Goal: Task Accomplishment & Management: Complete application form

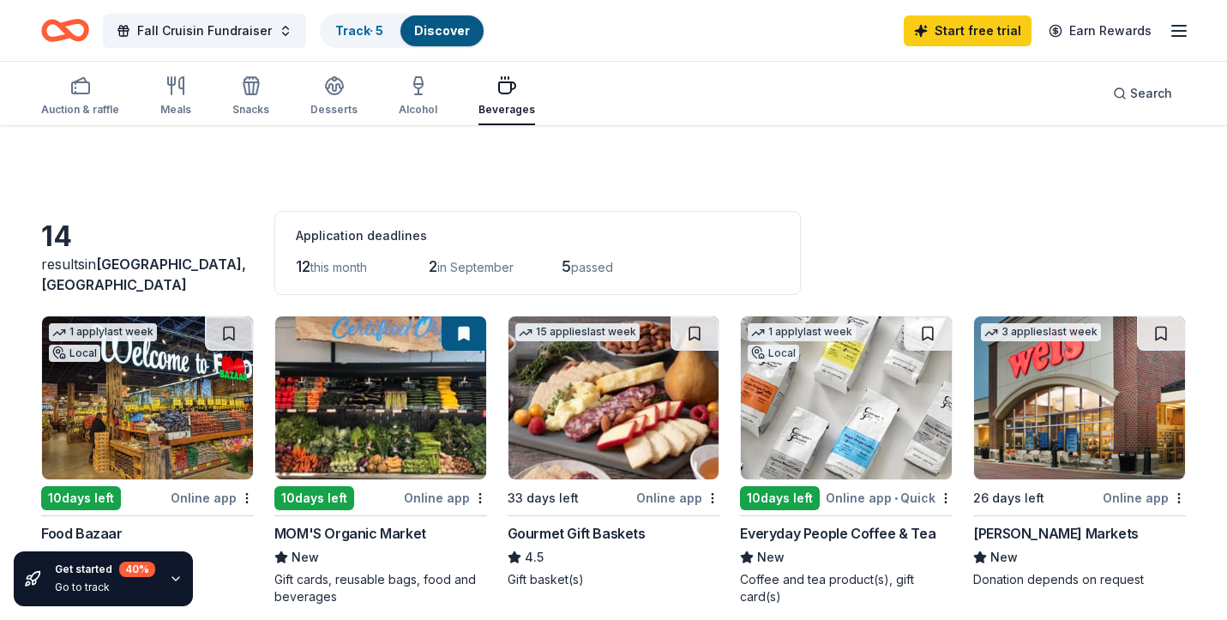
scroll to position [542, 0]
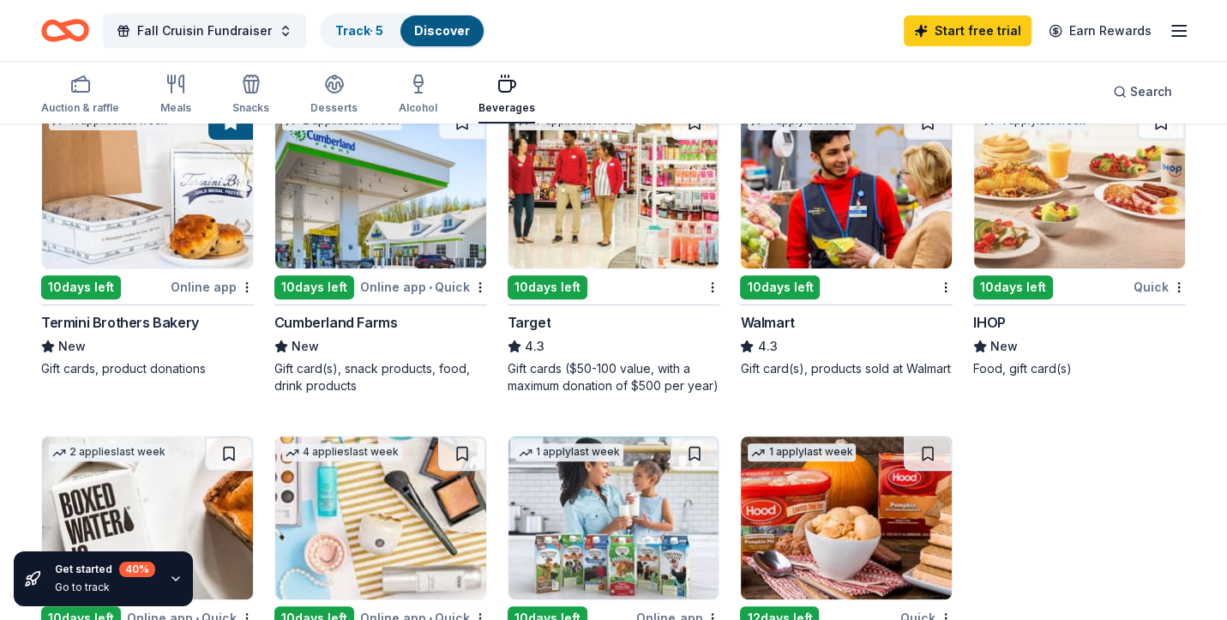
click at [779, 280] on div "10 days left" at bounding box center [780, 287] width 80 height 24
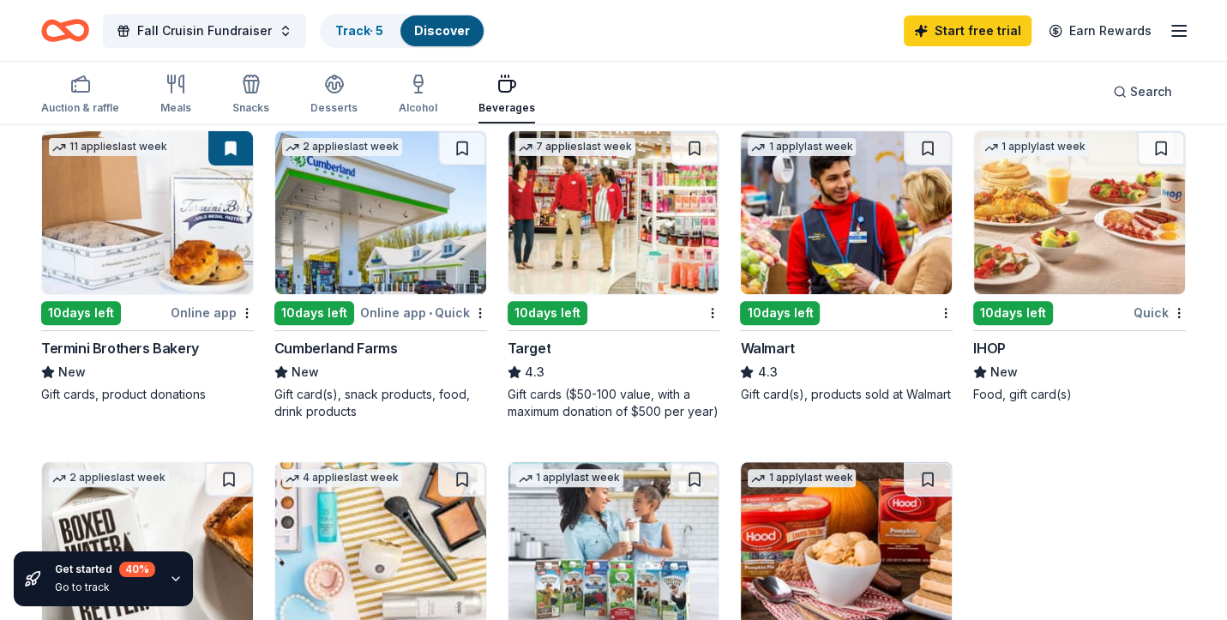
scroll to position [0, 0]
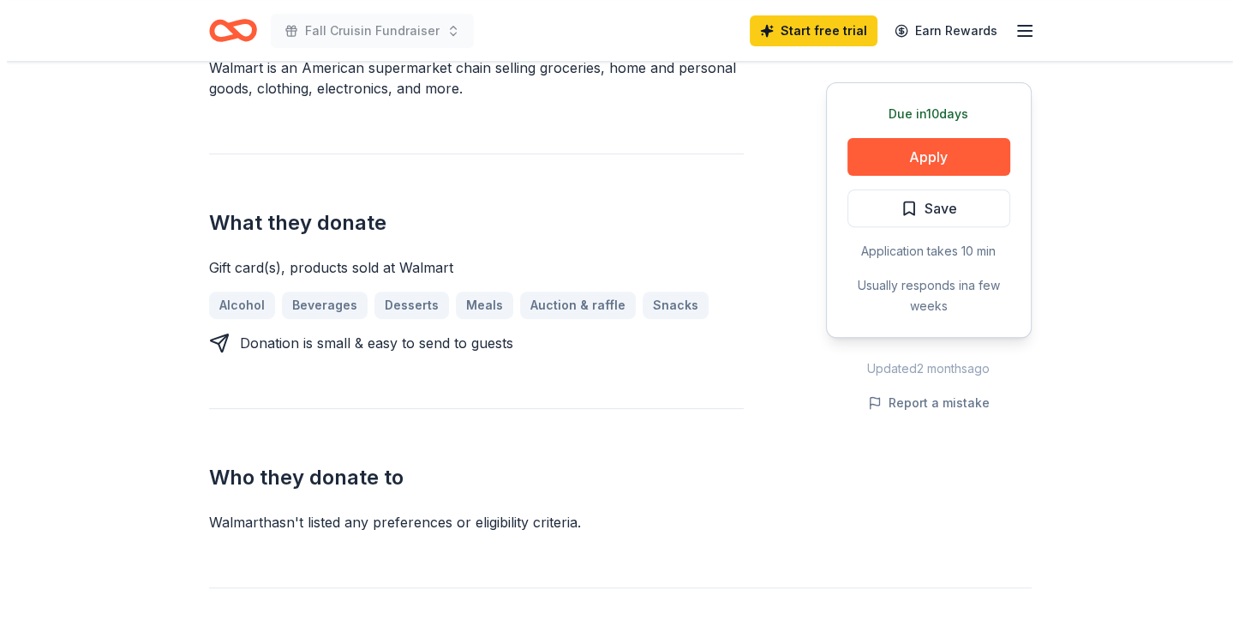
scroll to position [594, 0]
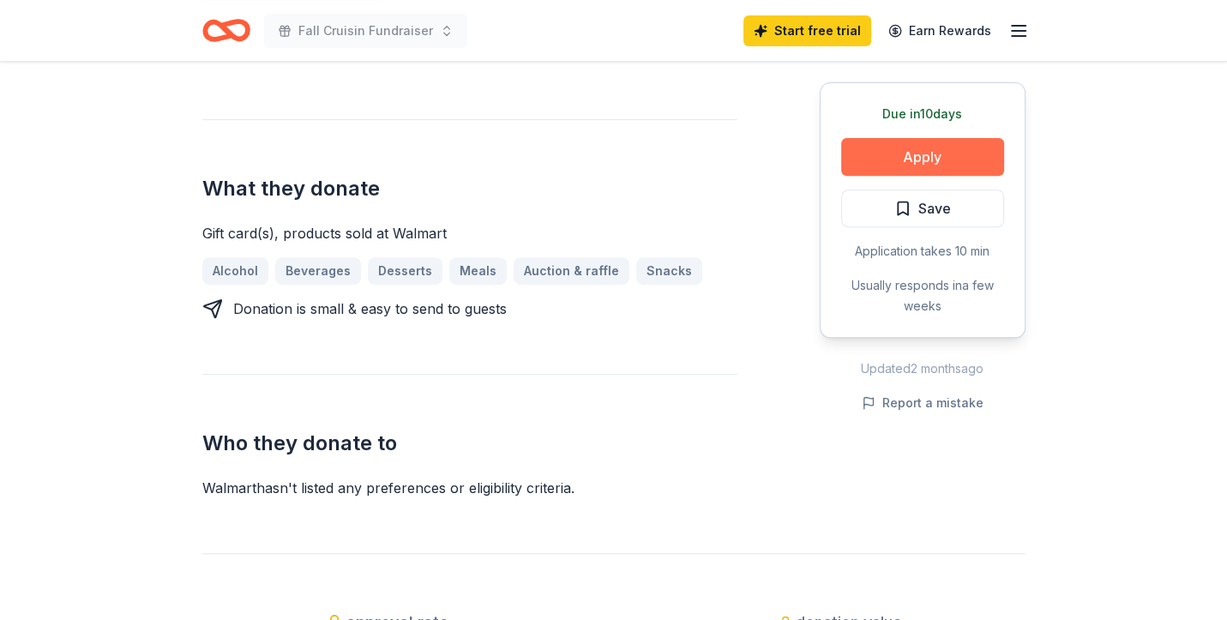
click at [933, 161] on button "Apply" at bounding box center [922, 157] width 163 height 38
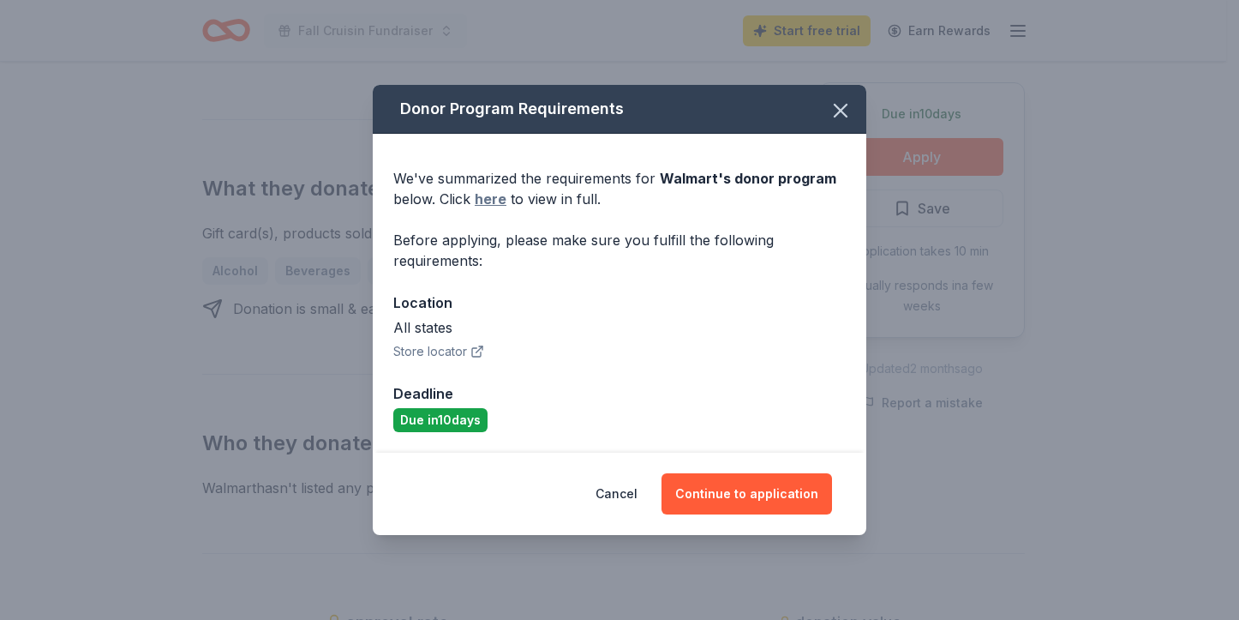
click at [491, 199] on link "here" at bounding box center [491, 199] width 32 height 21
click at [725, 488] on button "Continue to application" at bounding box center [747, 493] width 171 height 41
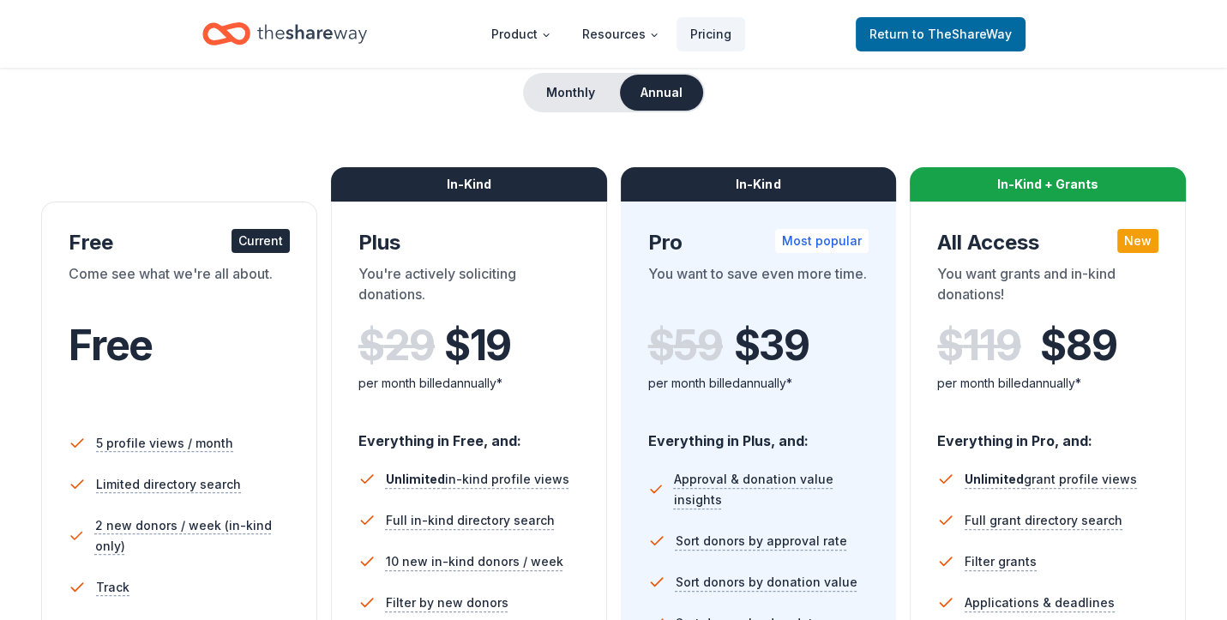
scroll to position [177, 0]
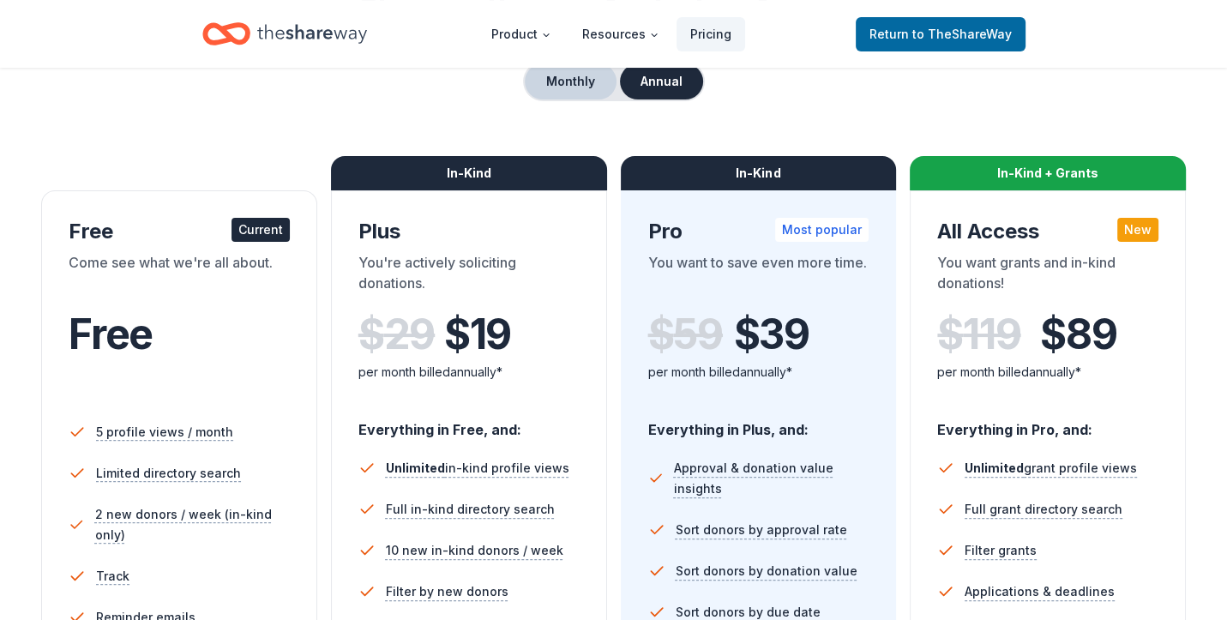
click at [558, 86] on button "Monthly" at bounding box center [571, 81] width 92 height 36
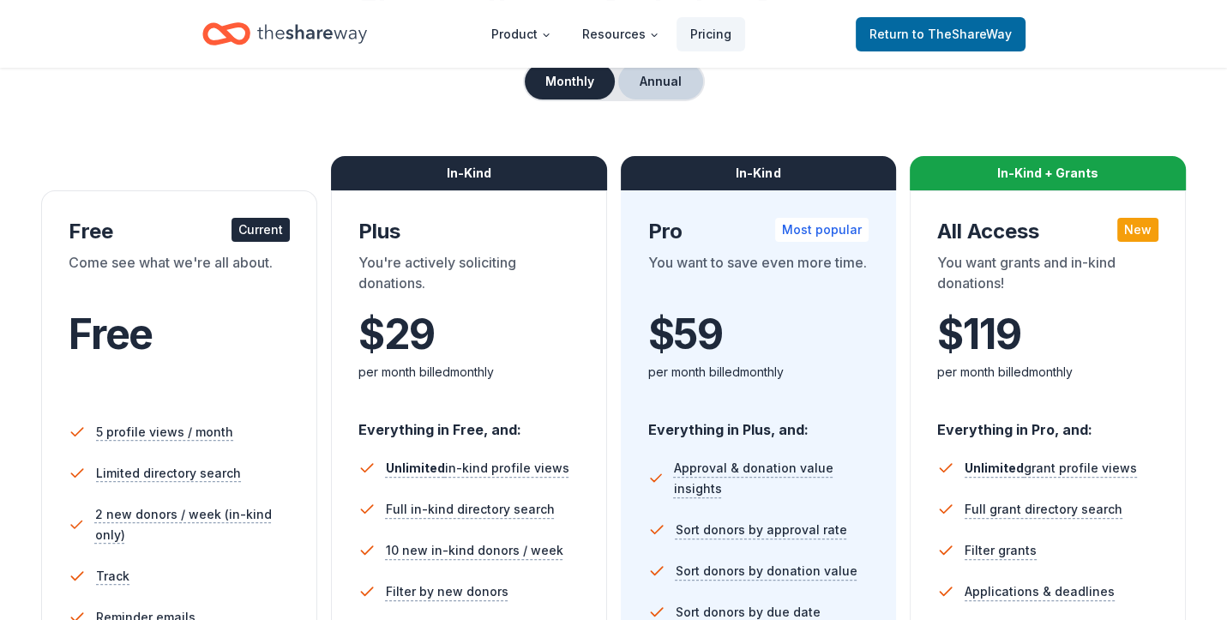
click at [661, 87] on button "Annual" at bounding box center [660, 81] width 85 height 36
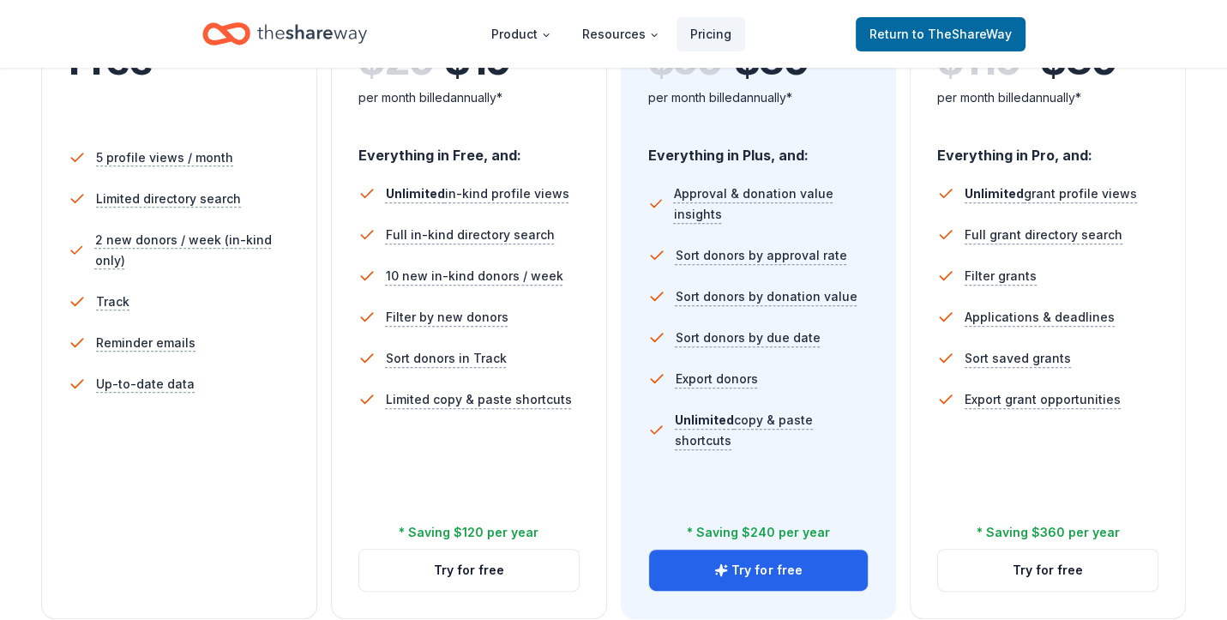
scroll to position [0, 0]
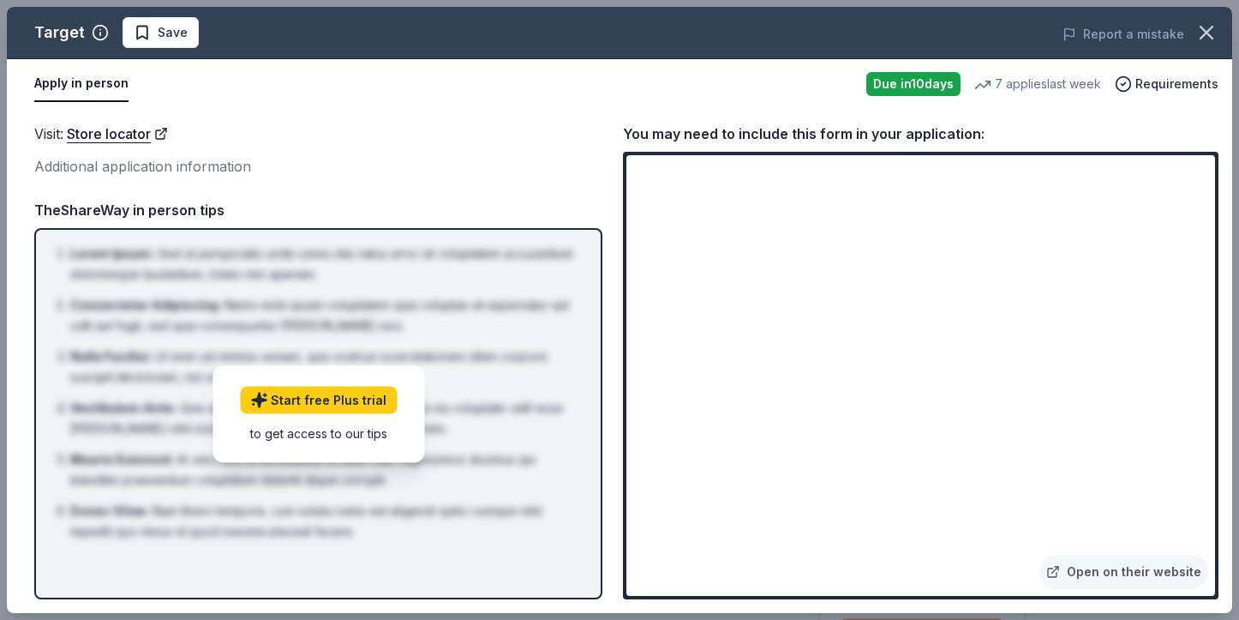
scroll to position [1084, 0]
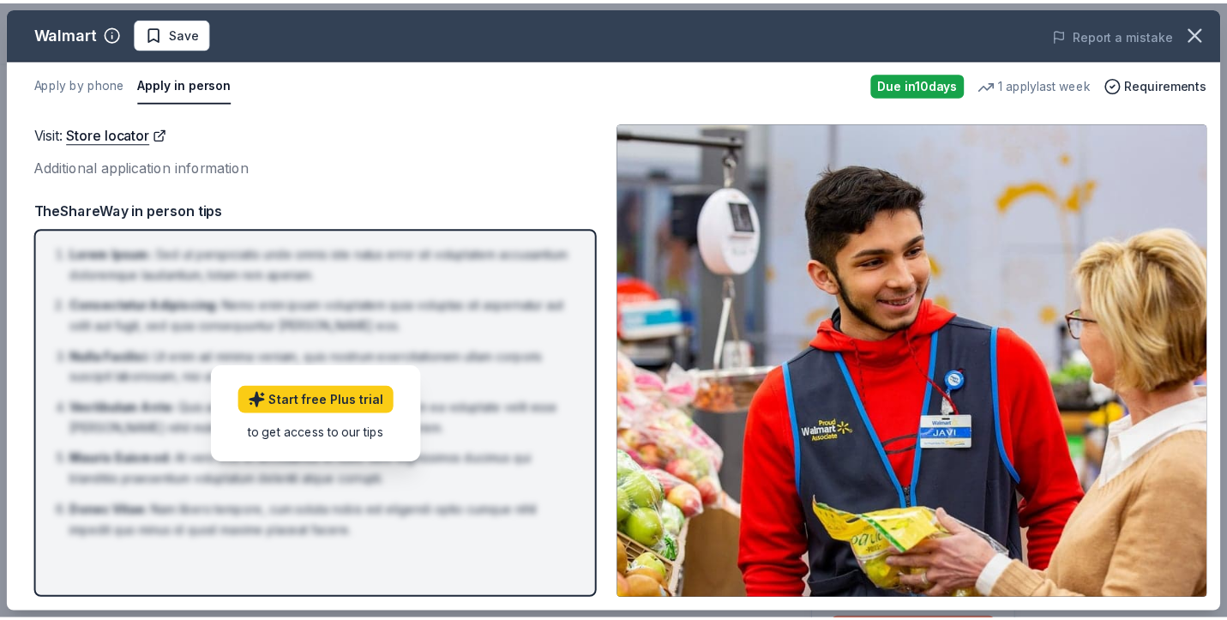
scroll to position [542, 0]
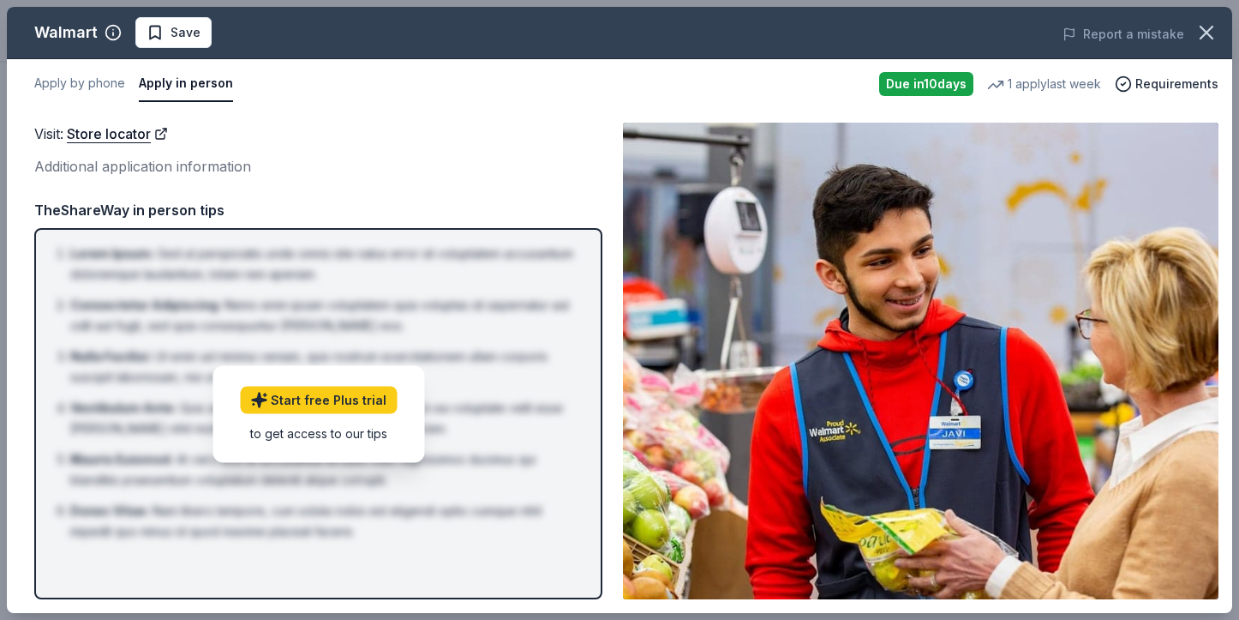
click at [187, 92] on button "Apply in person" at bounding box center [186, 84] width 94 height 36
click at [109, 84] on button "Apply by phone" at bounding box center [79, 84] width 91 height 36
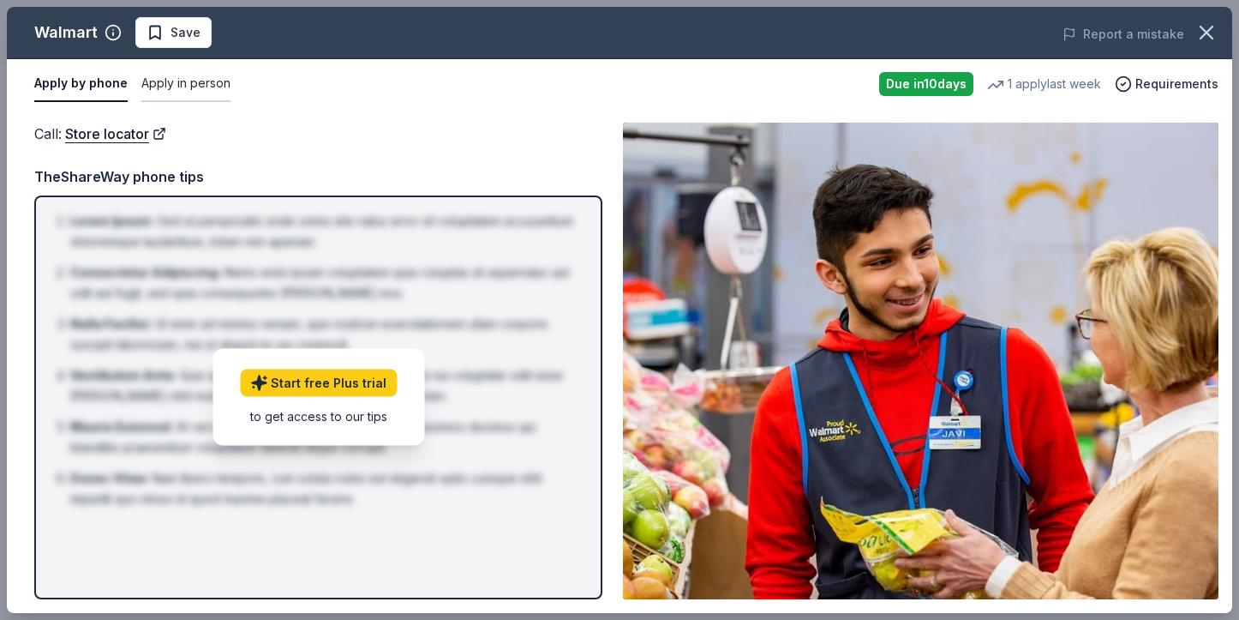
click at [167, 89] on button "Apply in person" at bounding box center [185, 84] width 89 height 36
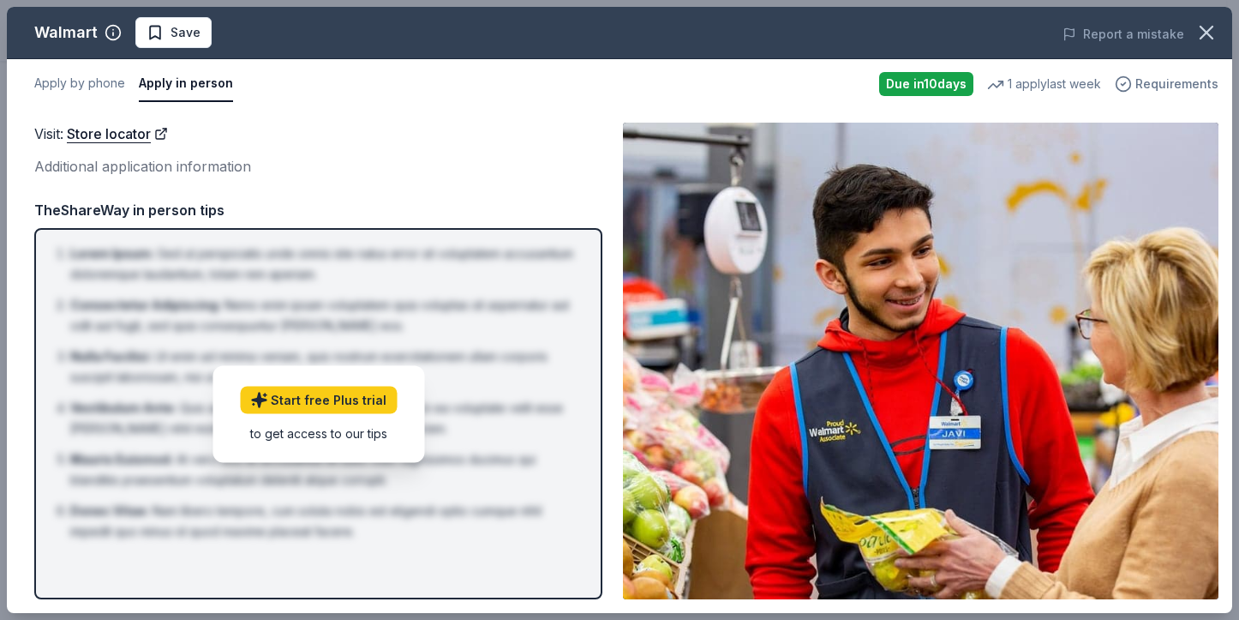
click at [1209, 88] on span "Requirements" at bounding box center [1177, 84] width 83 height 21
click at [725, 104] on div "Apply by phone Apply in person Due in 10 days 1 apply last week Requirements" at bounding box center [620, 84] width 1226 height 50
click at [1237, 236] on div "Walmart Save Report a mistake Apply by phone Apply in person Due in 10 days 1 a…" at bounding box center [619, 310] width 1239 height 620
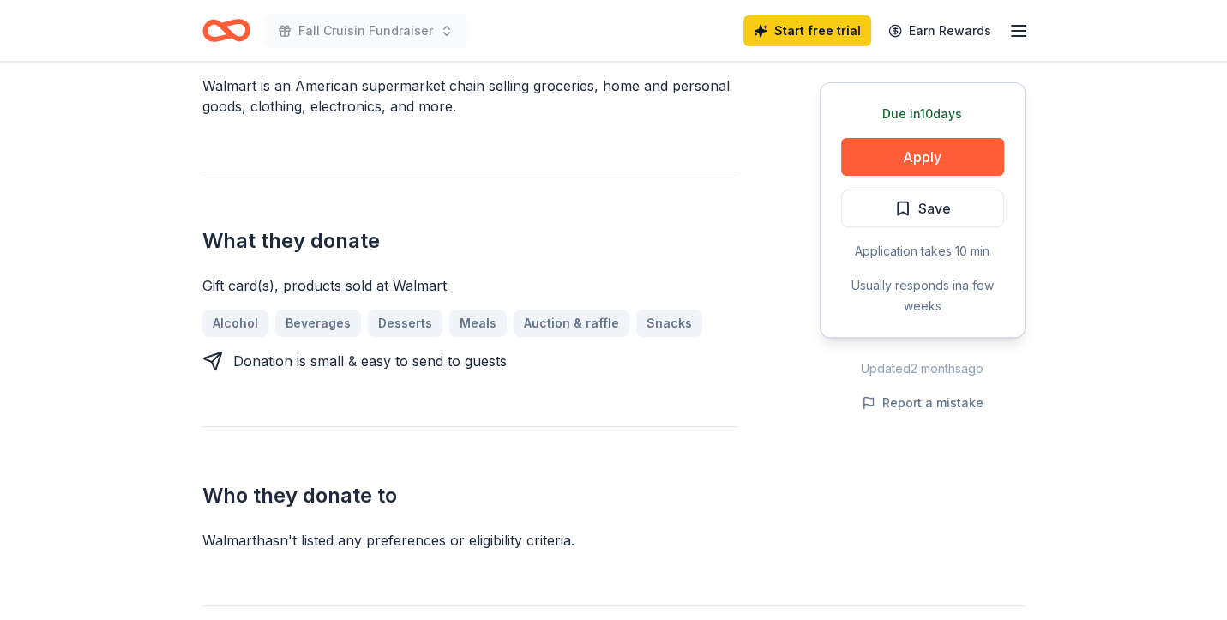
scroll to position [0, 0]
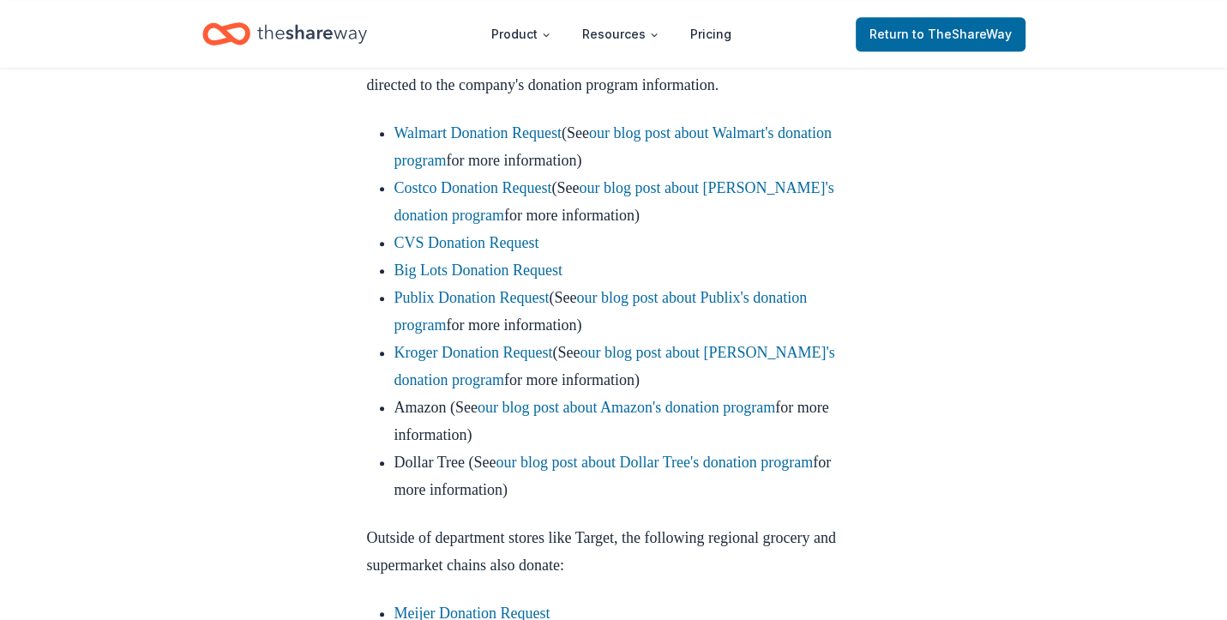
scroll to position [981, 0]
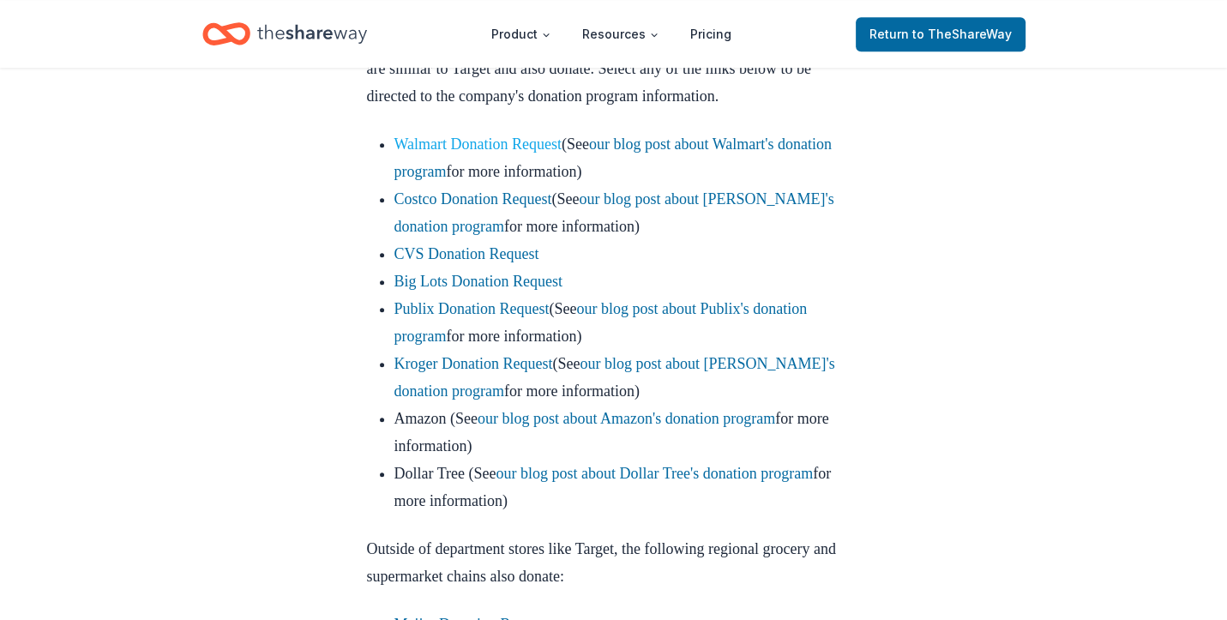
click at [492, 153] on link "Walmart Donation Request" at bounding box center [478, 143] width 168 height 17
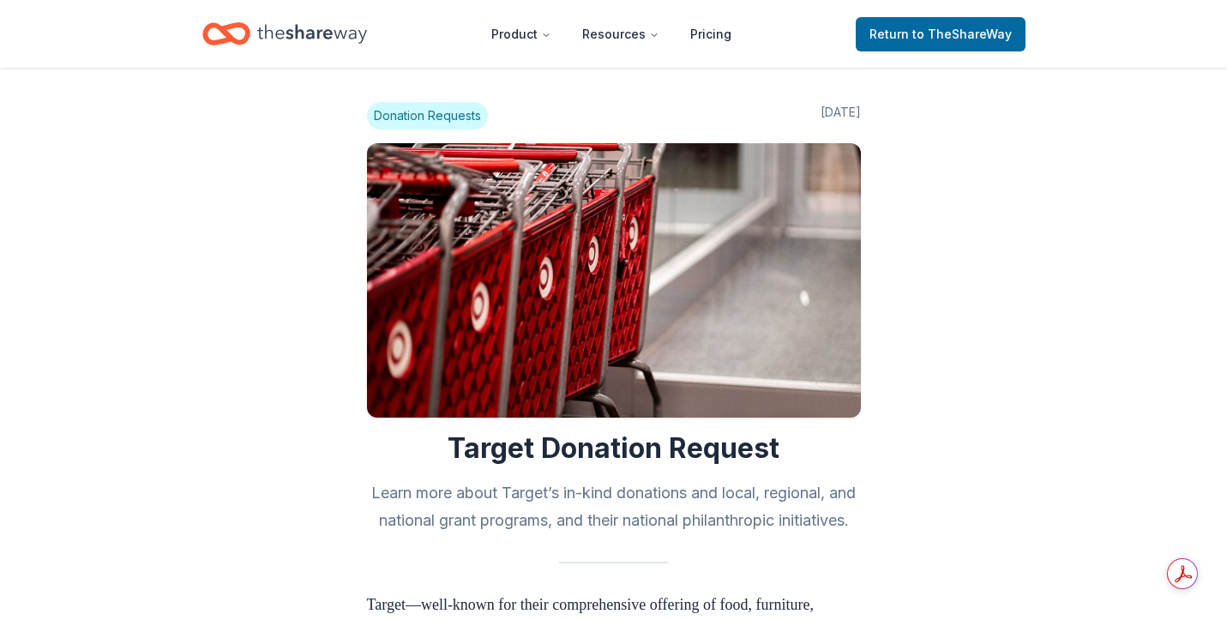
scroll to position [977, 0]
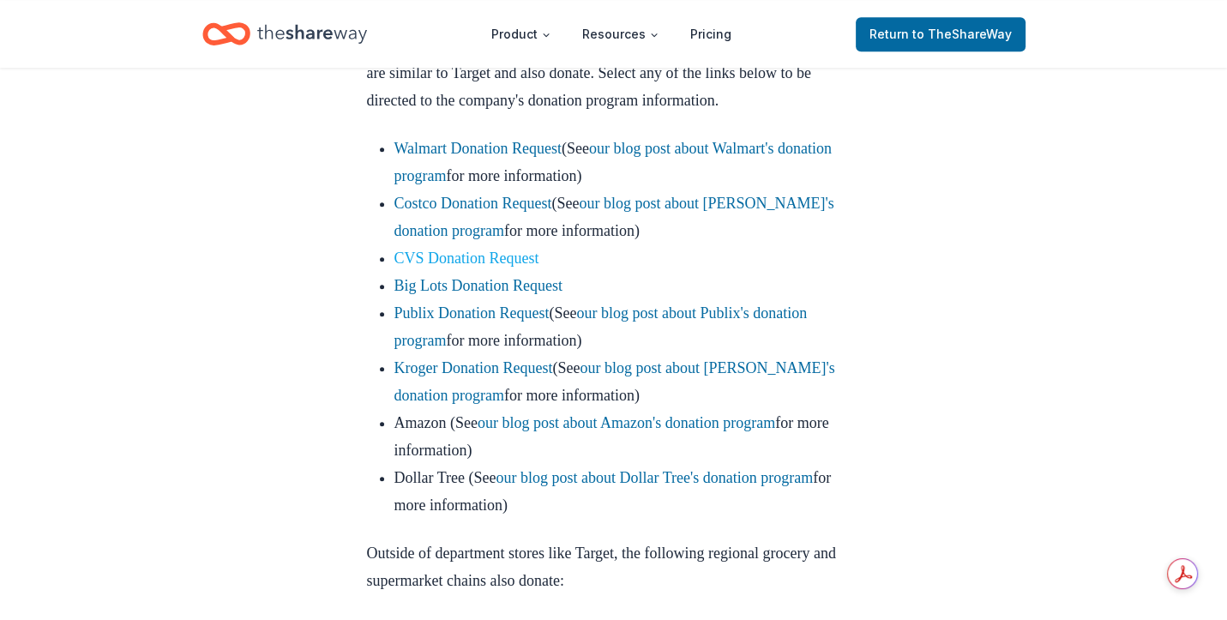
click at [427, 267] on link "CVS Donation Request" at bounding box center [466, 257] width 145 height 17
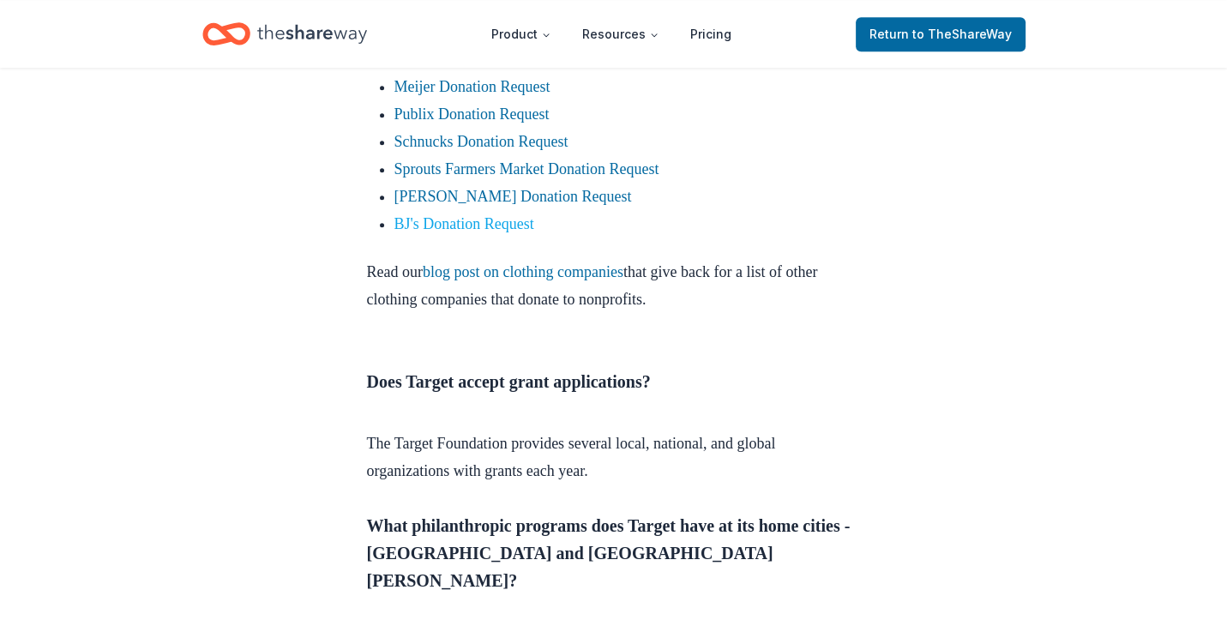
click at [507, 232] on link "BJ's Donation Request" at bounding box center [464, 223] width 140 height 17
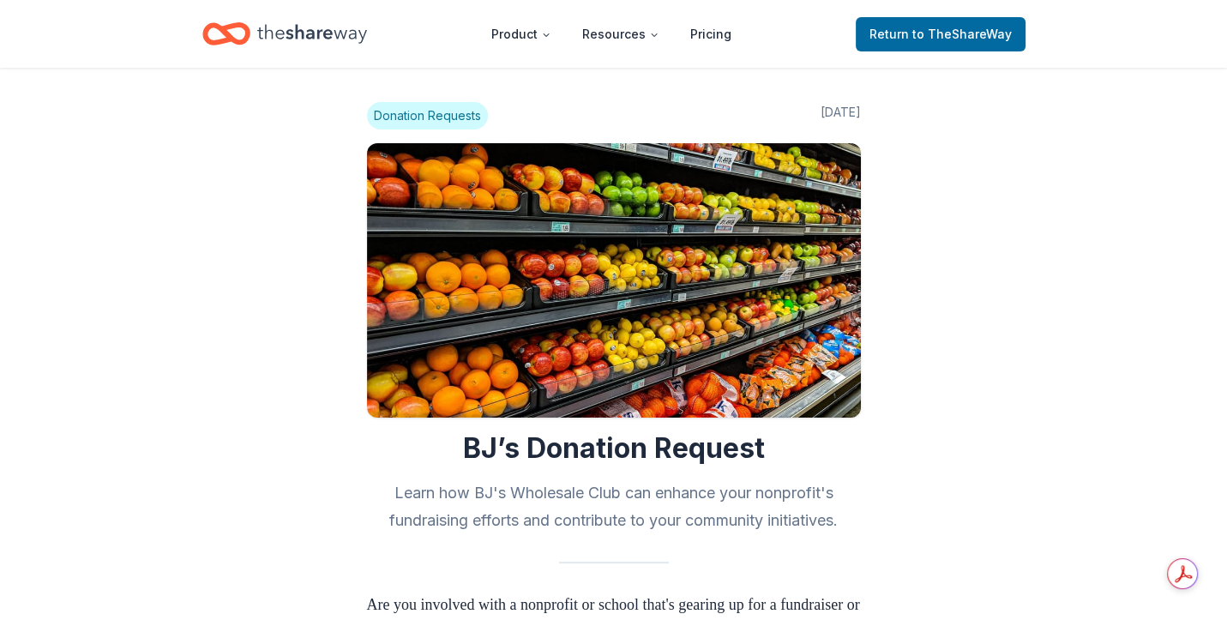
scroll to position [542, 0]
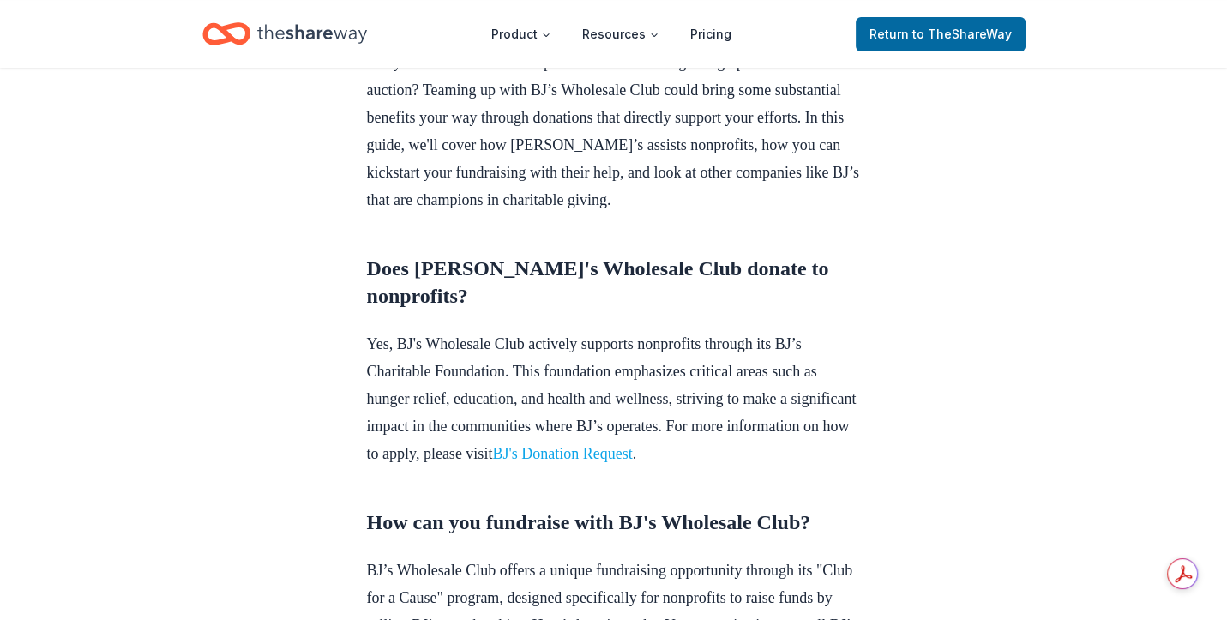
click at [632, 462] on link "BJ's Donation Request" at bounding box center [562, 453] width 140 height 17
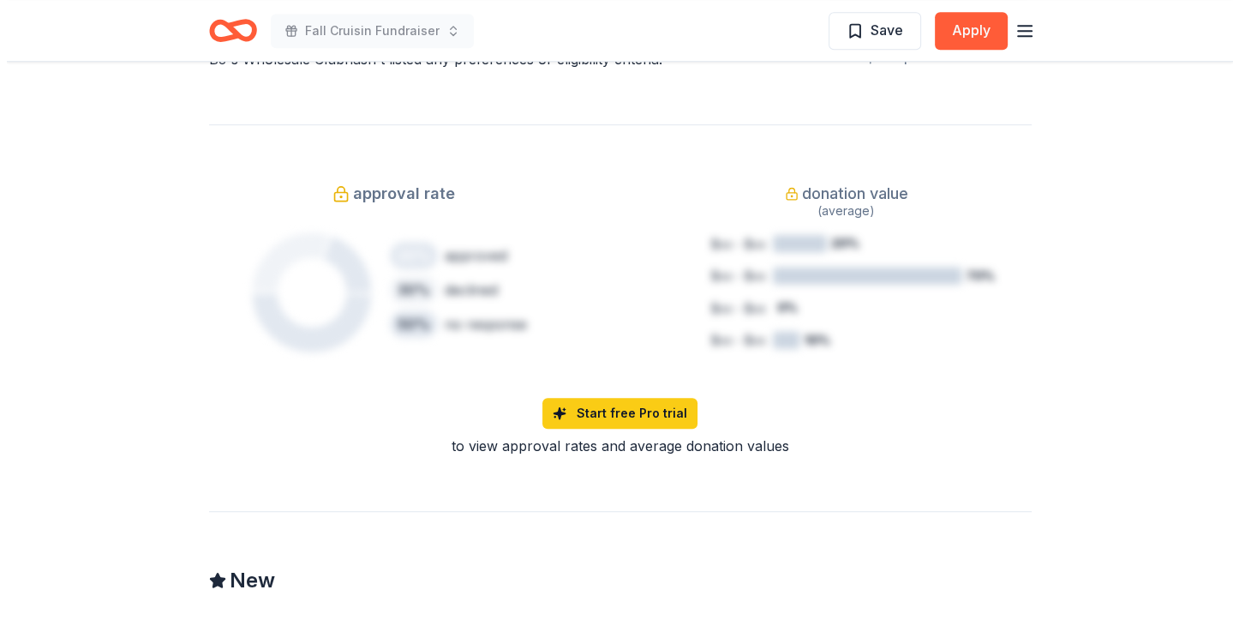
scroll to position [542, 0]
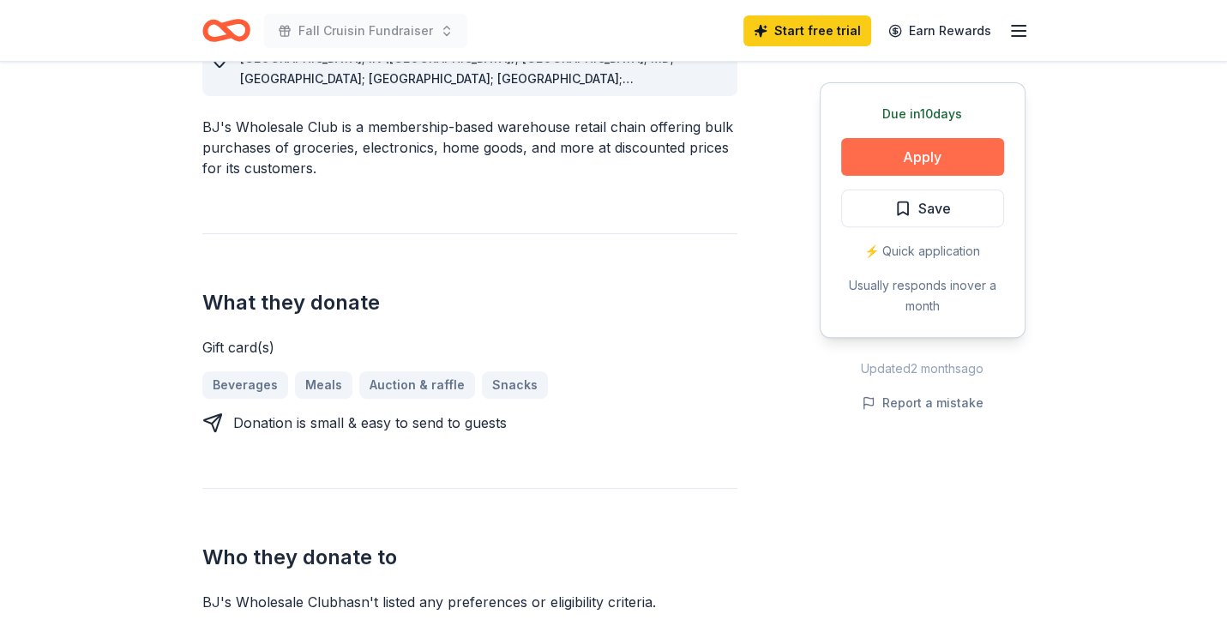
click at [914, 156] on button "Apply" at bounding box center [922, 157] width 163 height 38
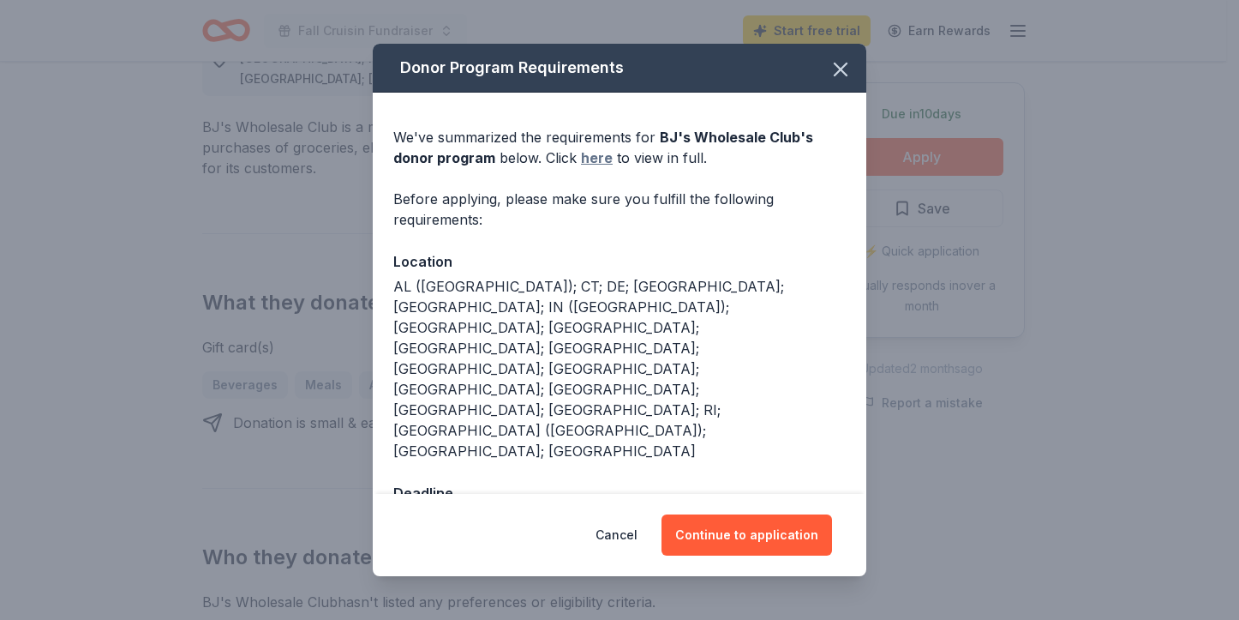
click at [595, 168] on link "here" at bounding box center [597, 157] width 32 height 21
click at [741, 514] on button "Continue to application" at bounding box center [747, 534] width 171 height 41
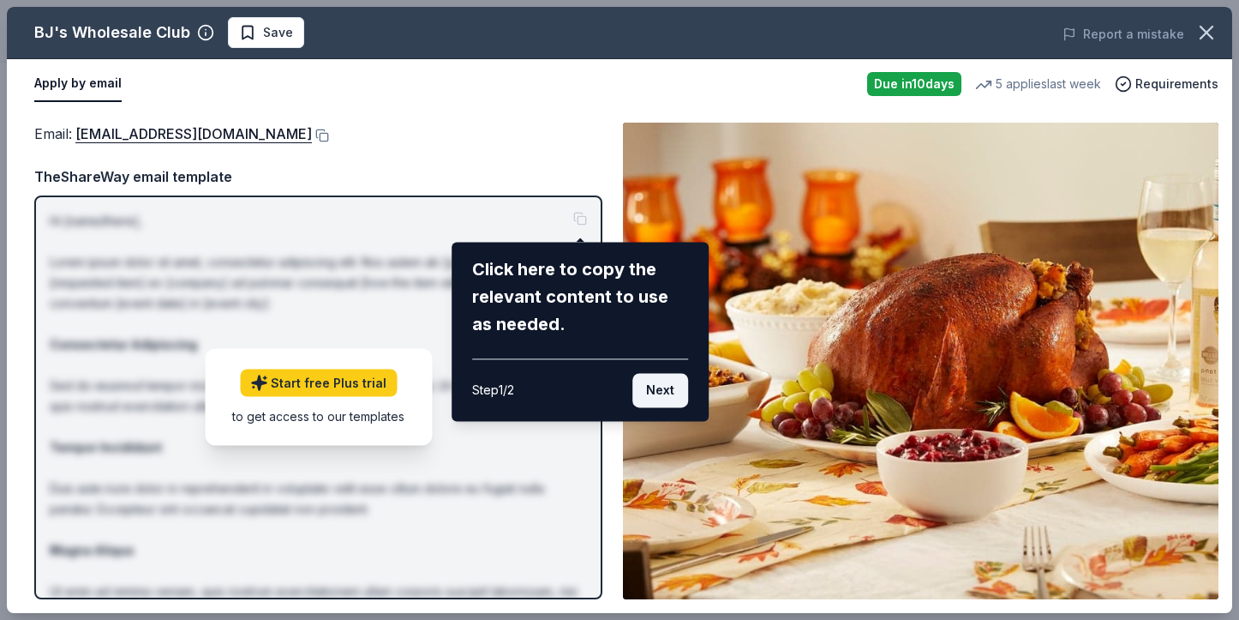
click at [669, 396] on button "Next" at bounding box center [661, 390] width 56 height 34
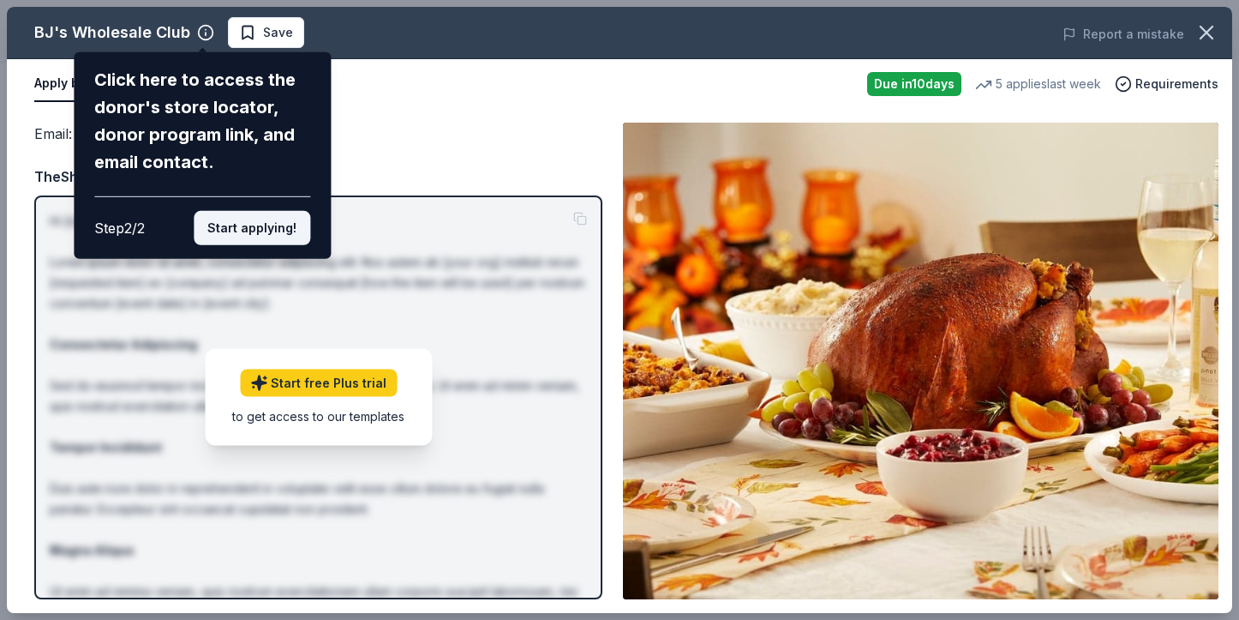
click at [267, 230] on button "Start applying!" at bounding box center [252, 228] width 117 height 34
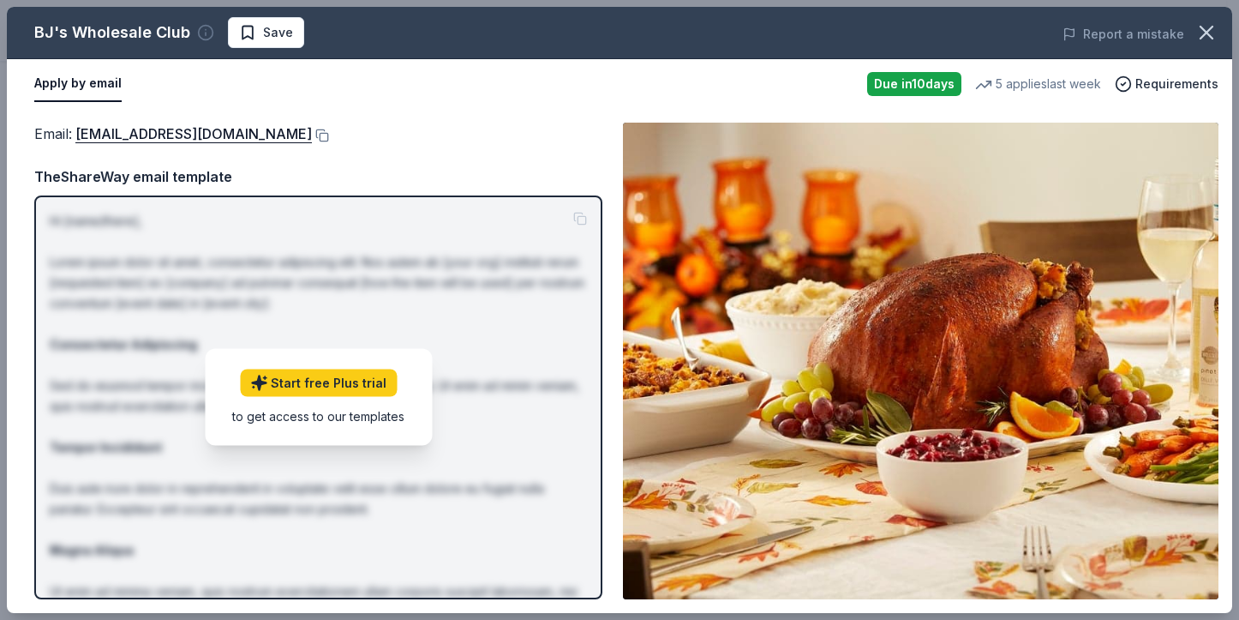
click at [200, 27] on circle "button" at bounding box center [206, 33] width 15 height 15
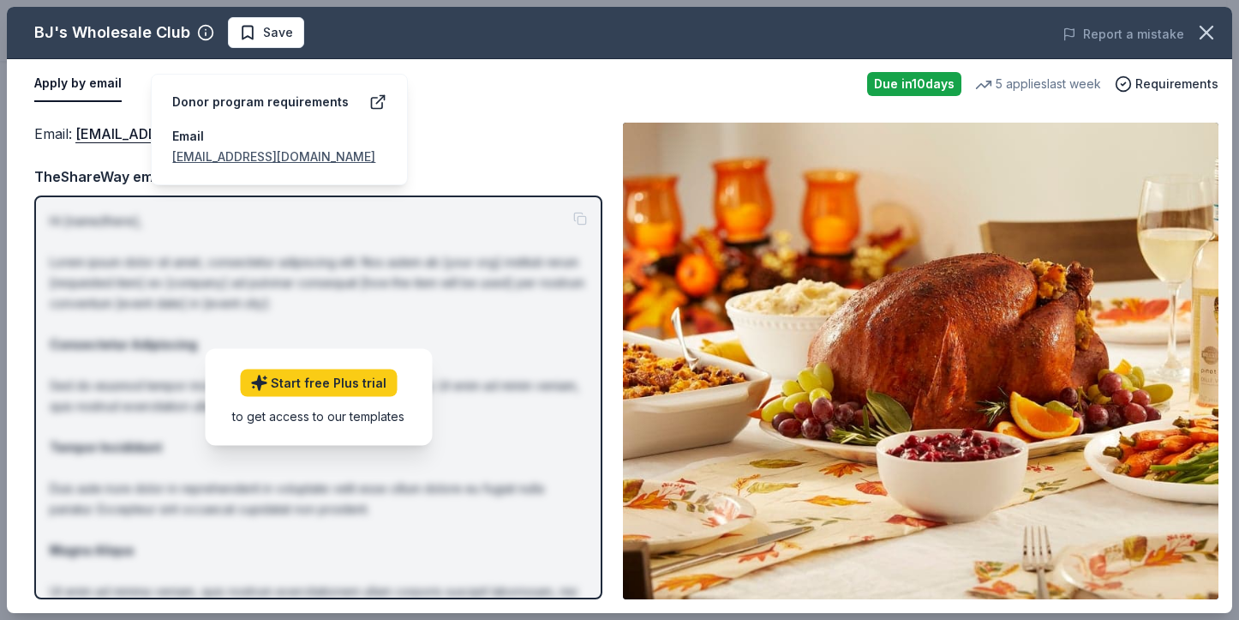
click at [200, 92] on div "Donor program requirements" at bounding box center [260, 102] width 177 height 21
click at [372, 98] on icon at bounding box center [377, 103] width 11 height 11
click at [1159, 82] on span "Requirements" at bounding box center [1177, 84] width 83 height 21
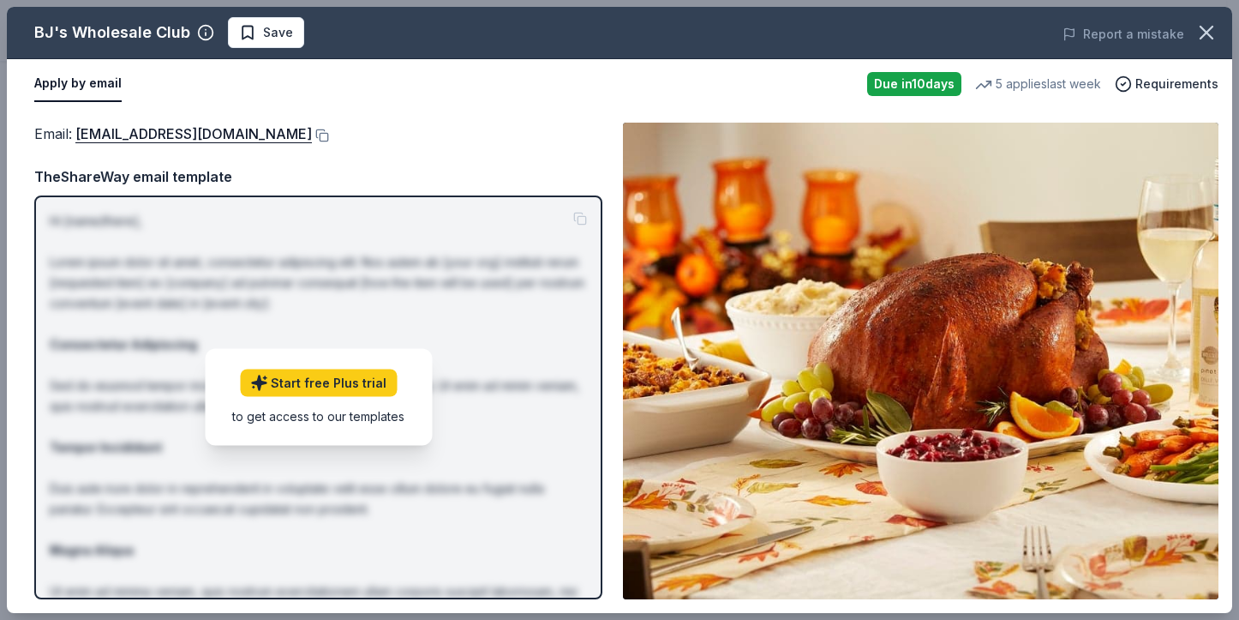
click at [618, 66] on div "Apply by email" at bounding box center [443, 84] width 819 height 36
click at [78, 87] on button "Apply by email" at bounding box center [77, 84] width 87 height 36
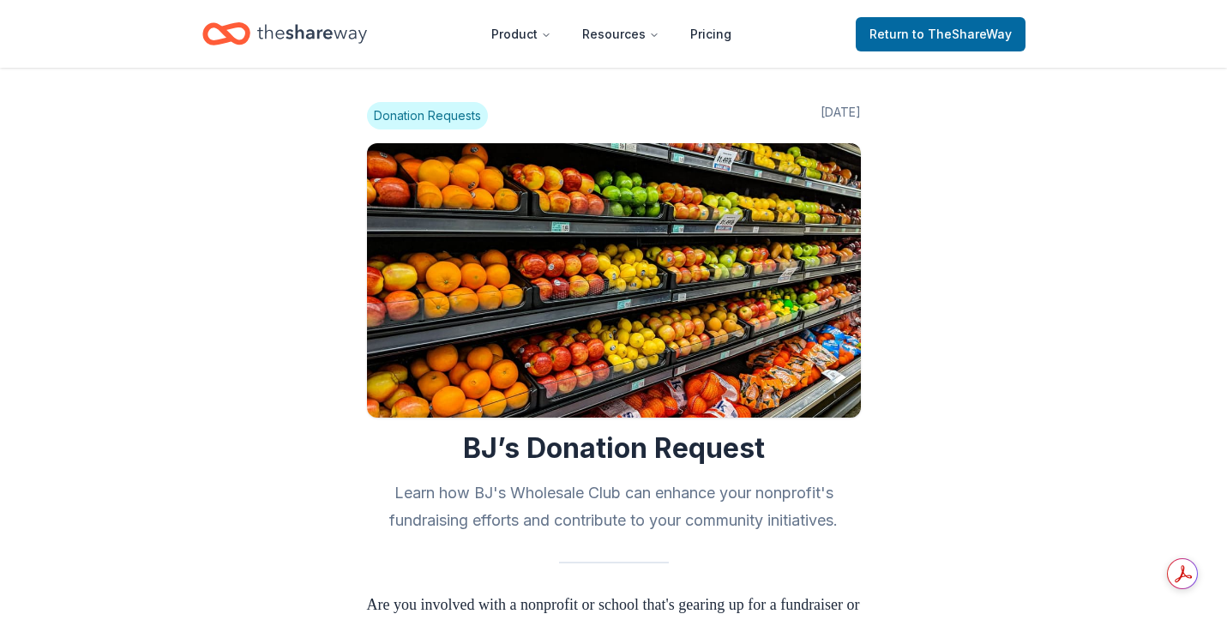
scroll to position [542, 0]
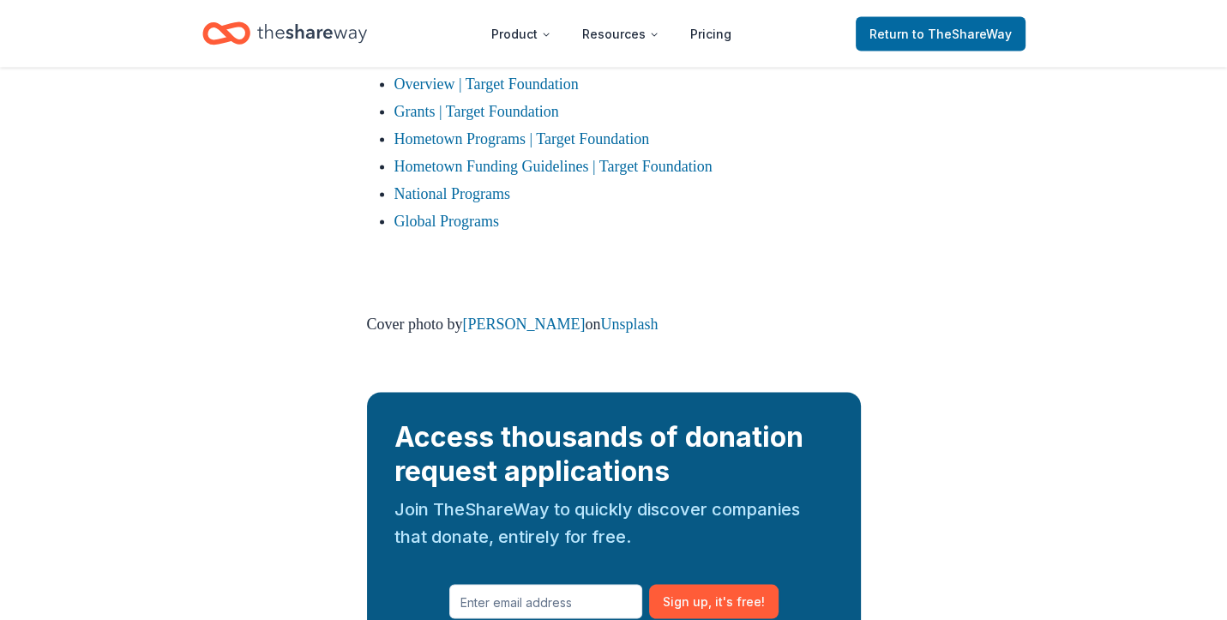
scroll to position [3112, 0]
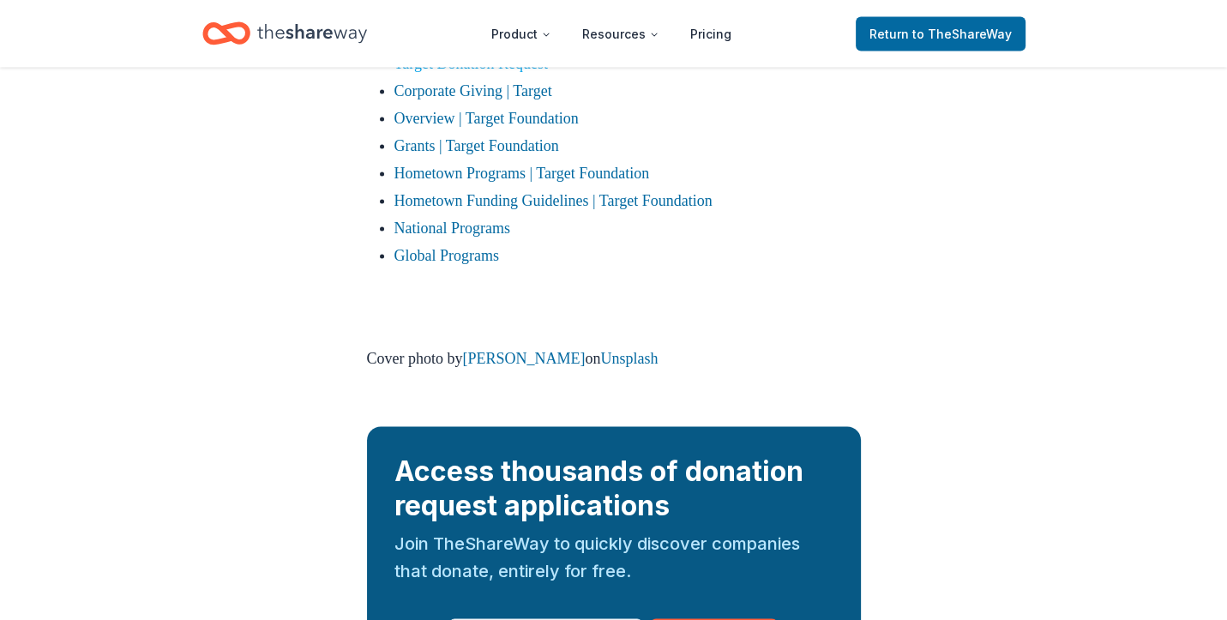
click at [537, 72] on link "Target Donation Request" at bounding box center [470, 63] width 153 height 17
click at [494, 72] on link "Target Donation Request" at bounding box center [470, 63] width 153 height 17
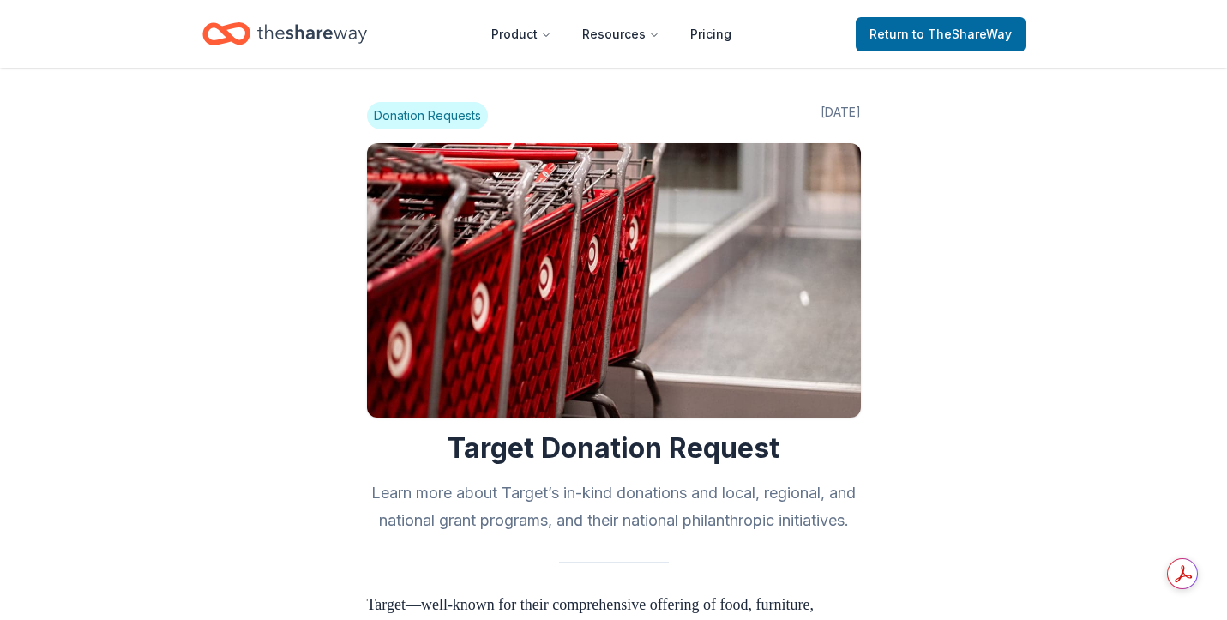
scroll to position [3112, 0]
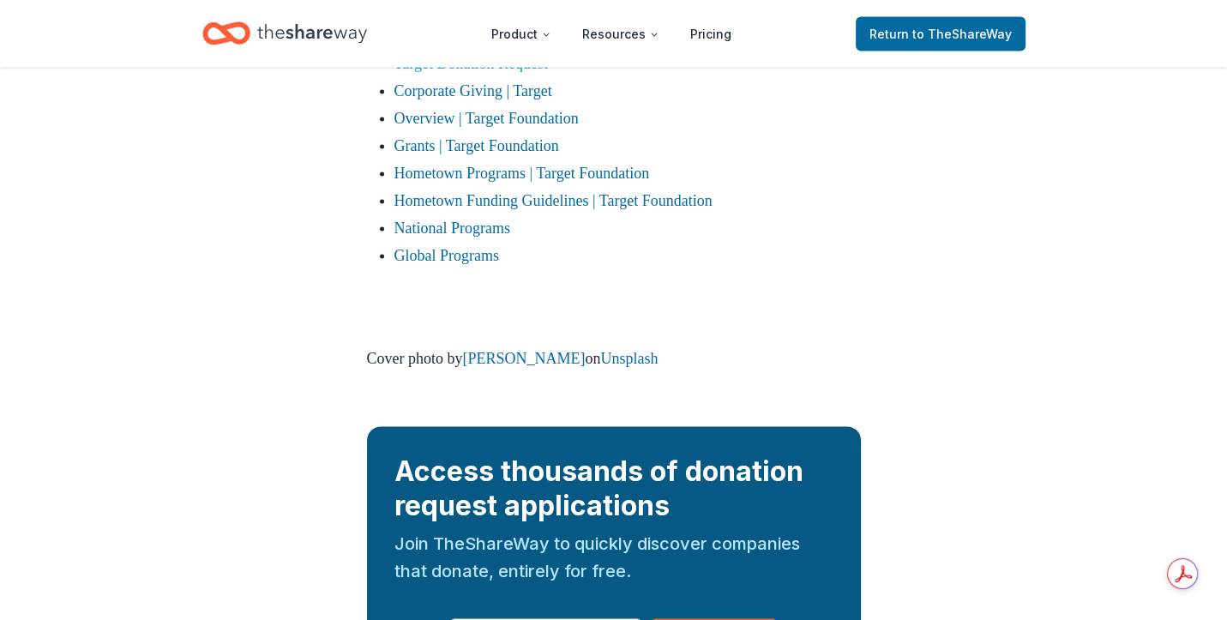
click at [412, 72] on link "Target Donation Request" at bounding box center [470, 63] width 153 height 17
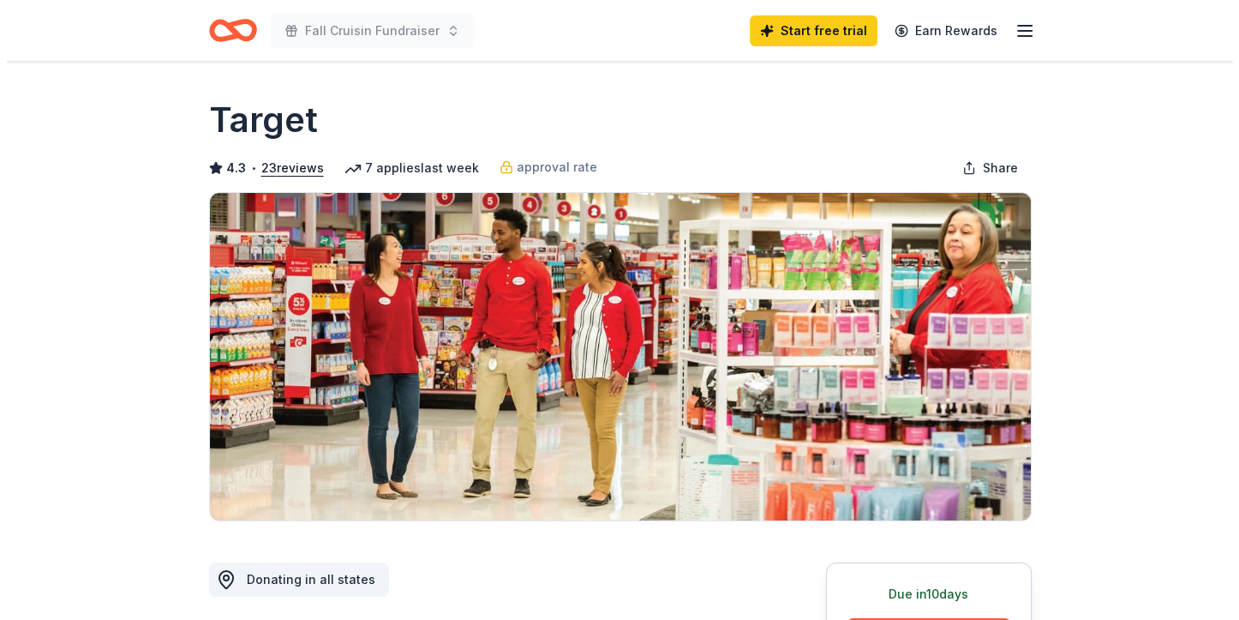
scroll to position [542, 0]
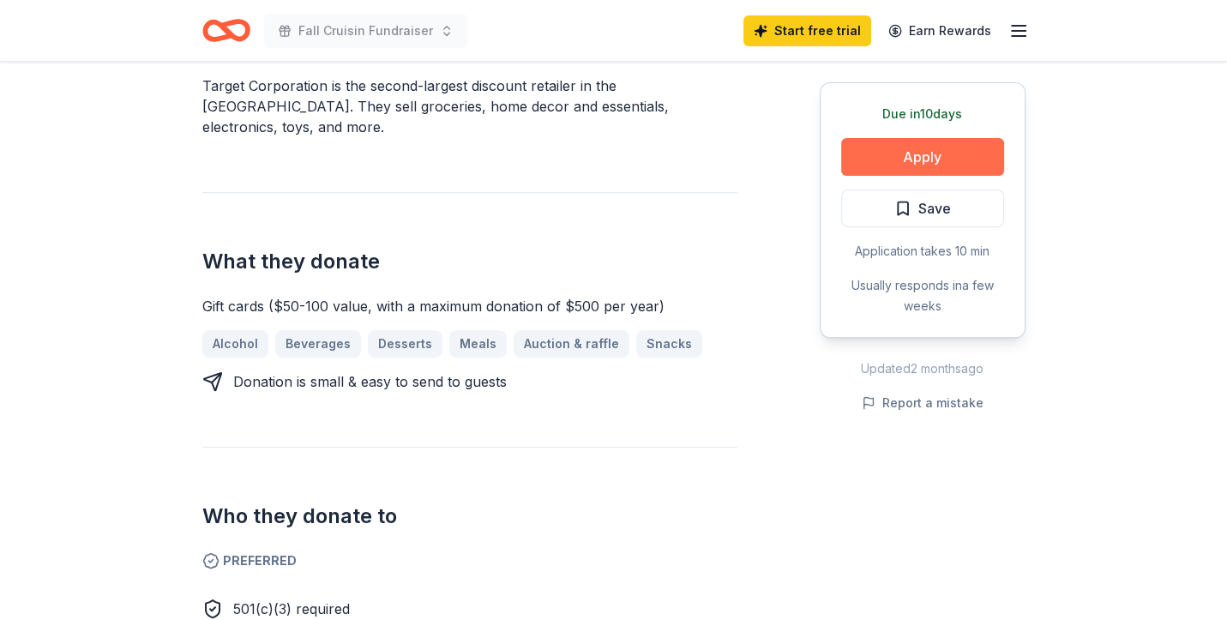
click at [939, 147] on button "Apply" at bounding box center [922, 157] width 163 height 38
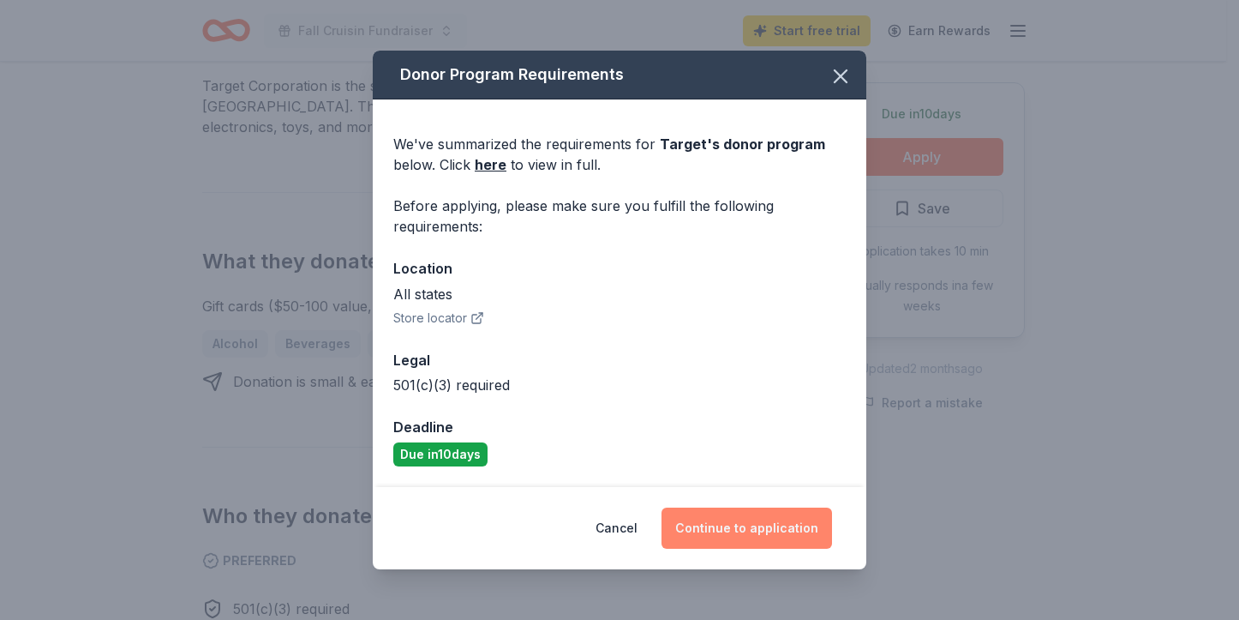
click at [750, 531] on button "Continue to application" at bounding box center [747, 527] width 171 height 41
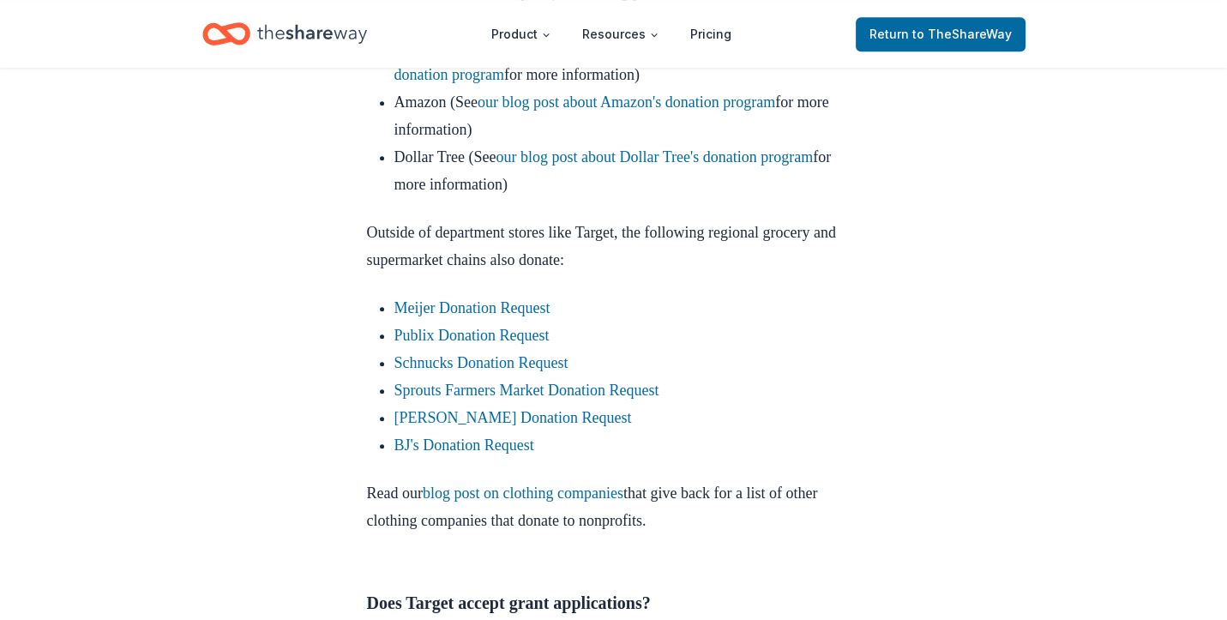
scroll to position [755, 0]
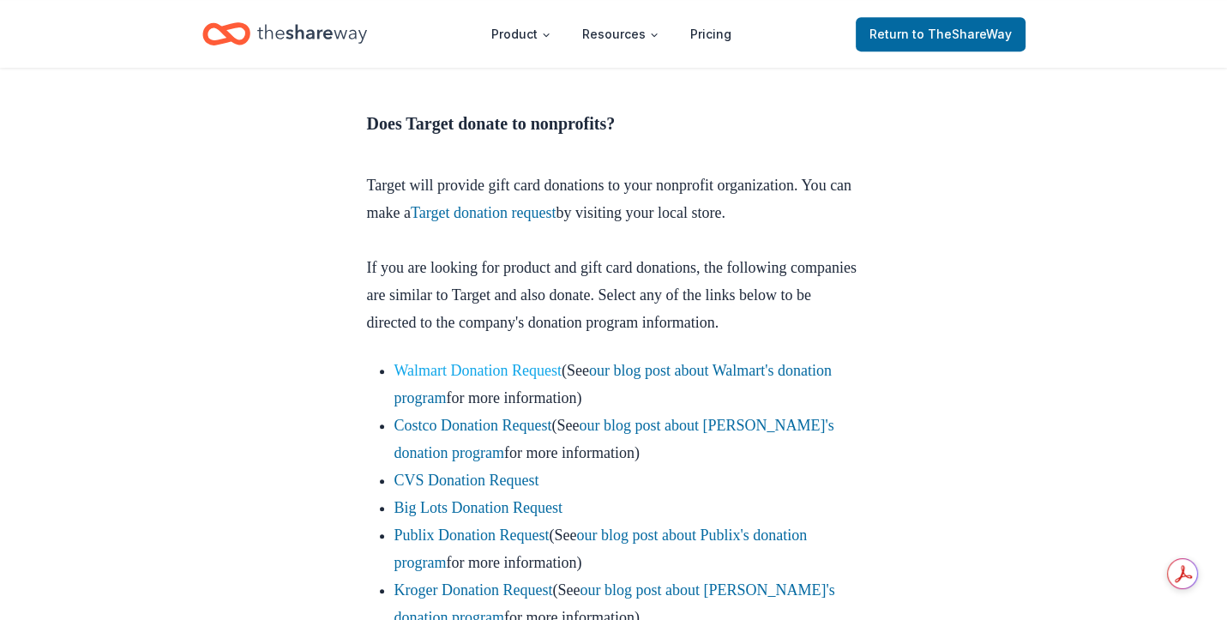
click at [506, 379] on link "Walmart Donation Request" at bounding box center [478, 370] width 168 height 17
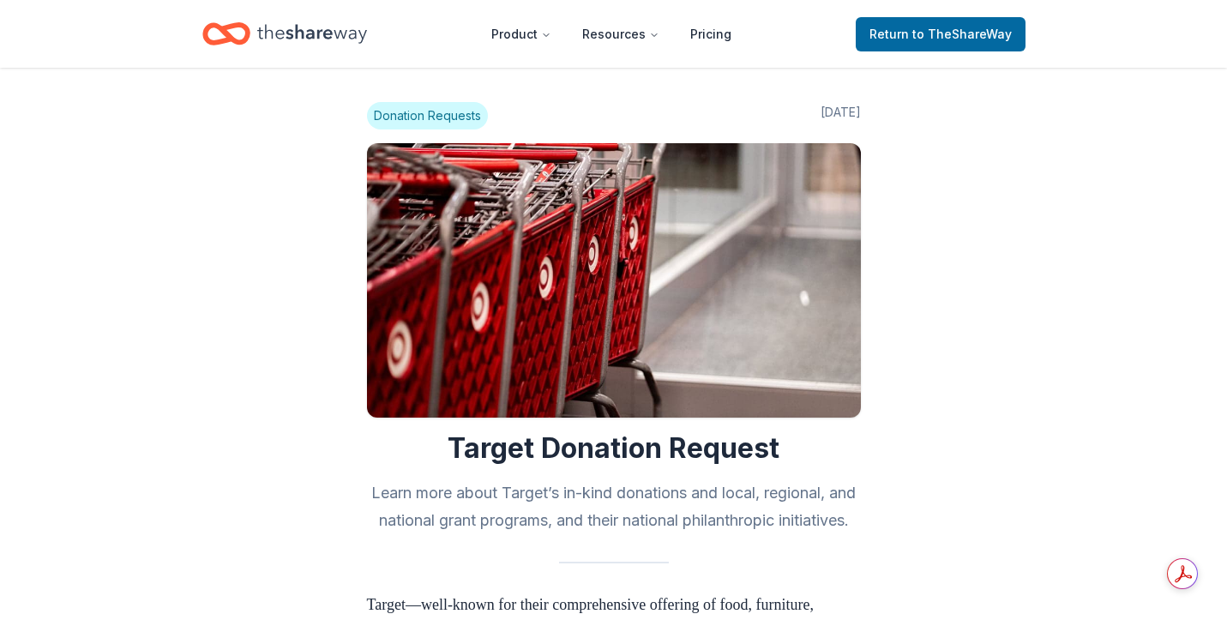
scroll to position [755, 0]
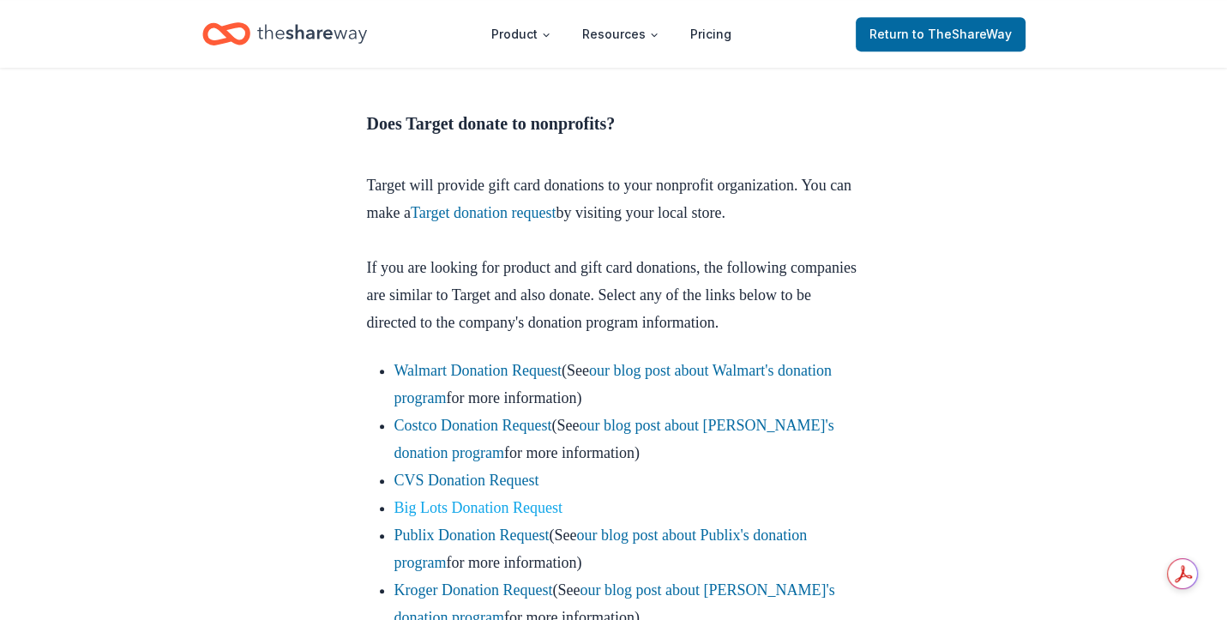
click at [475, 516] on link "Big Lots Donation Request" at bounding box center [478, 507] width 169 height 17
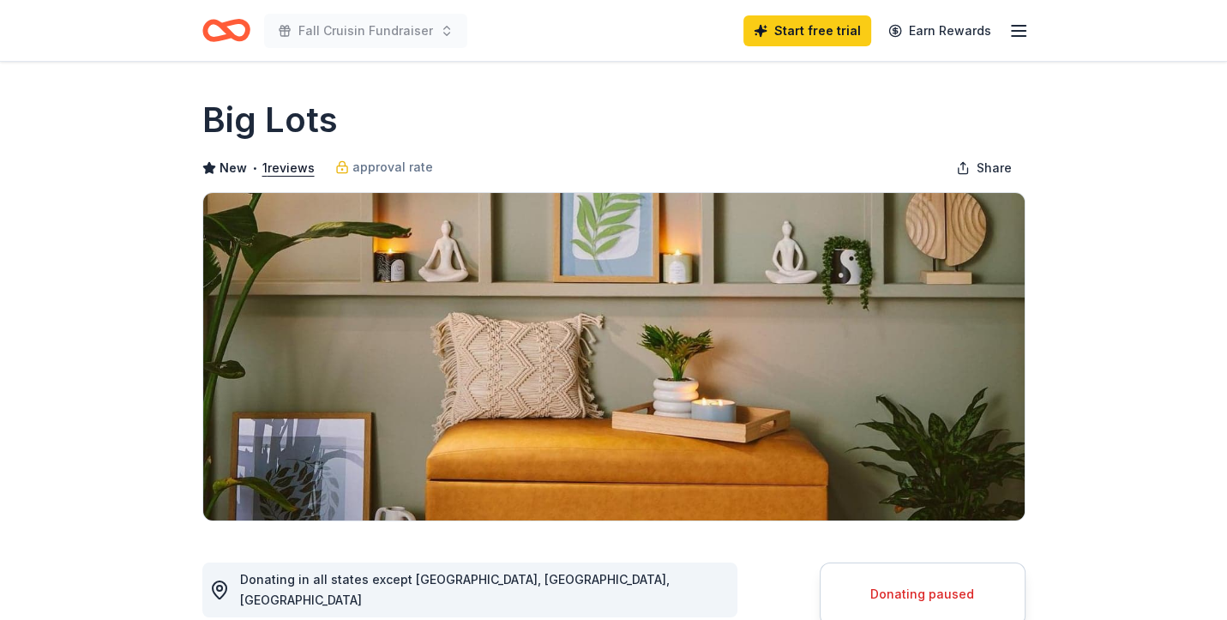
scroll to position [542, 0]
